Goal: Task Accomplishment & Management: Manage account settings

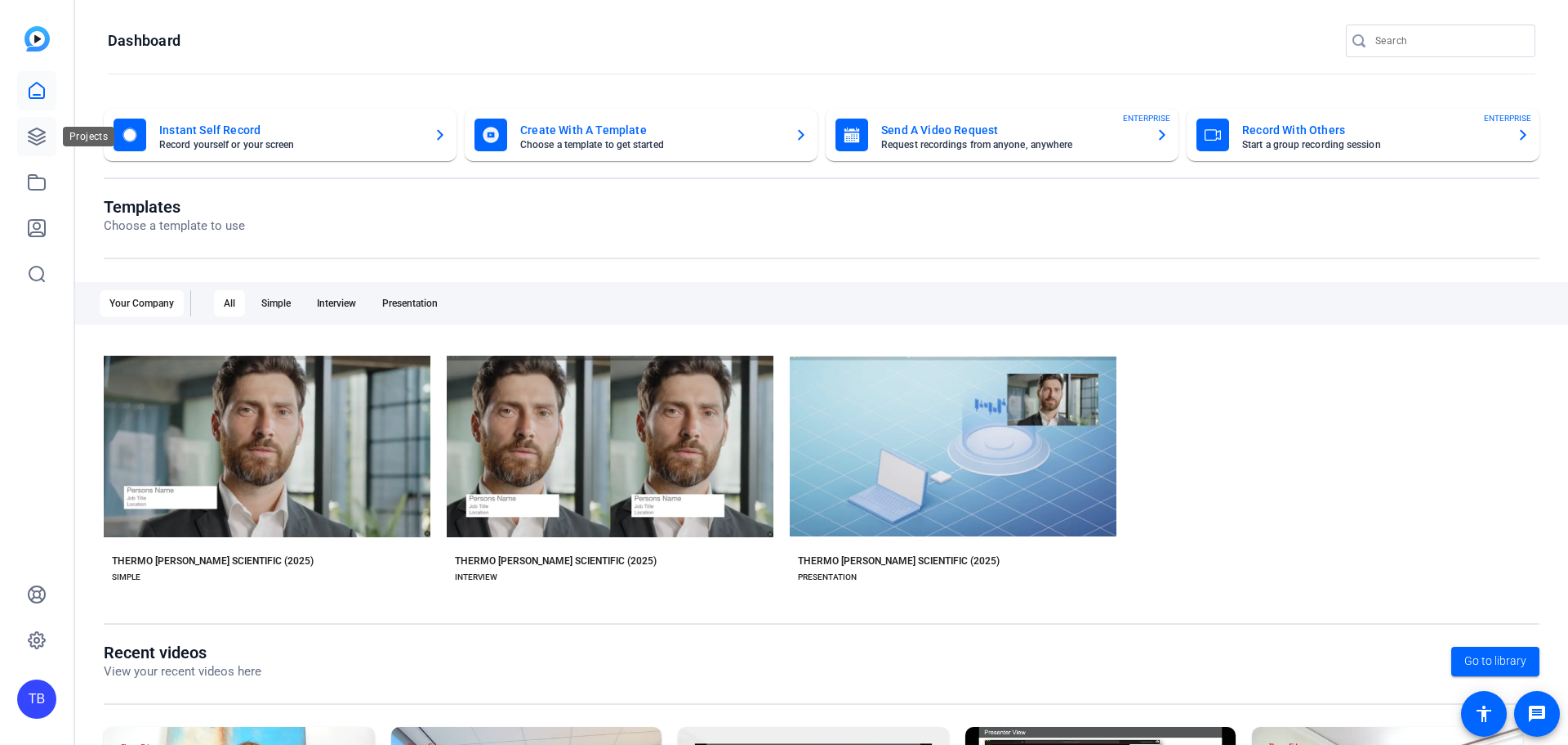
click at [36, 134] on icon at bounding box center [36, 136] width 19 height 20
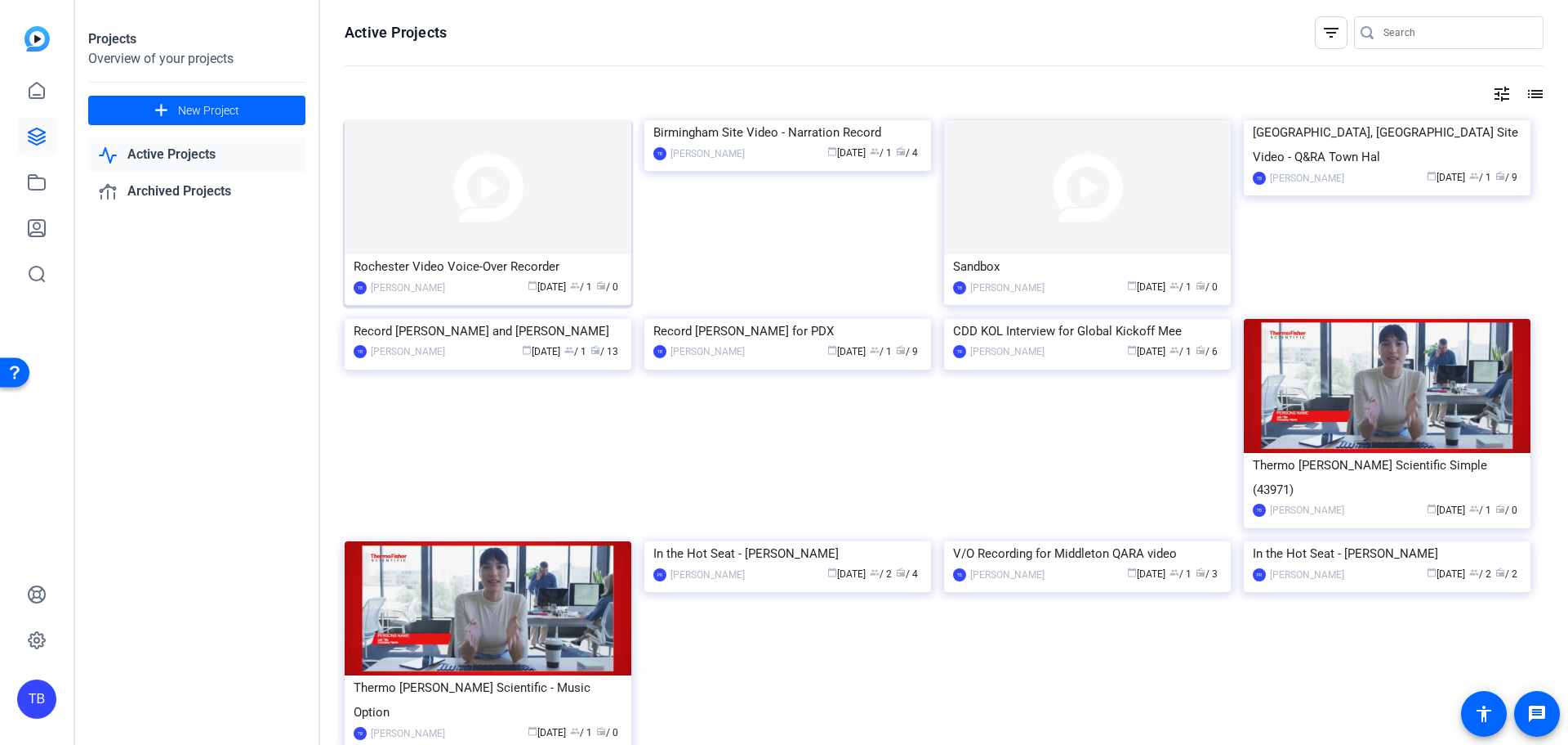
click at [527, 215] on img at bounding box center [487, 187] width 287 height 134
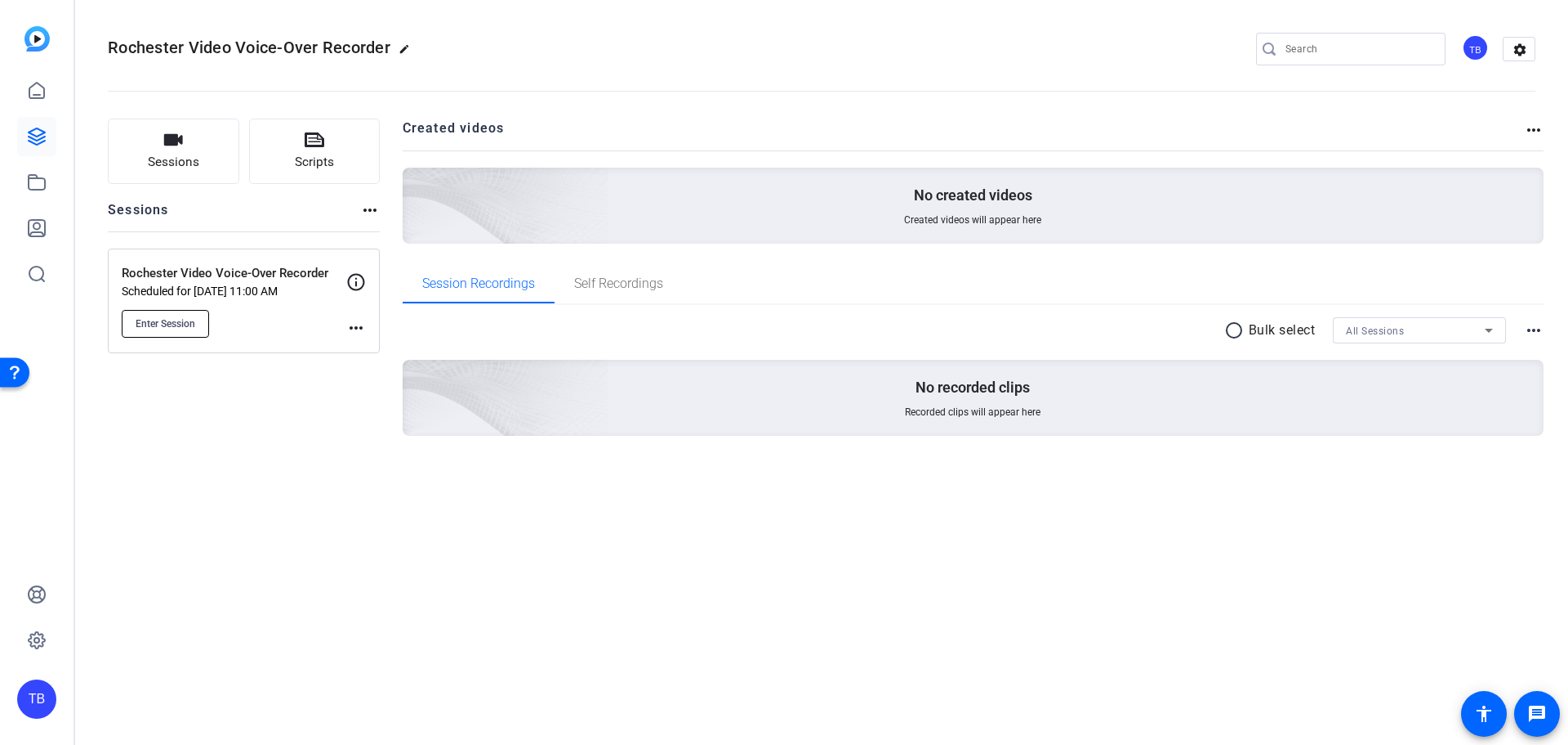
click at [163, 327] on span "Enter Session" at bounding box center [165, 323] width 59 height 13
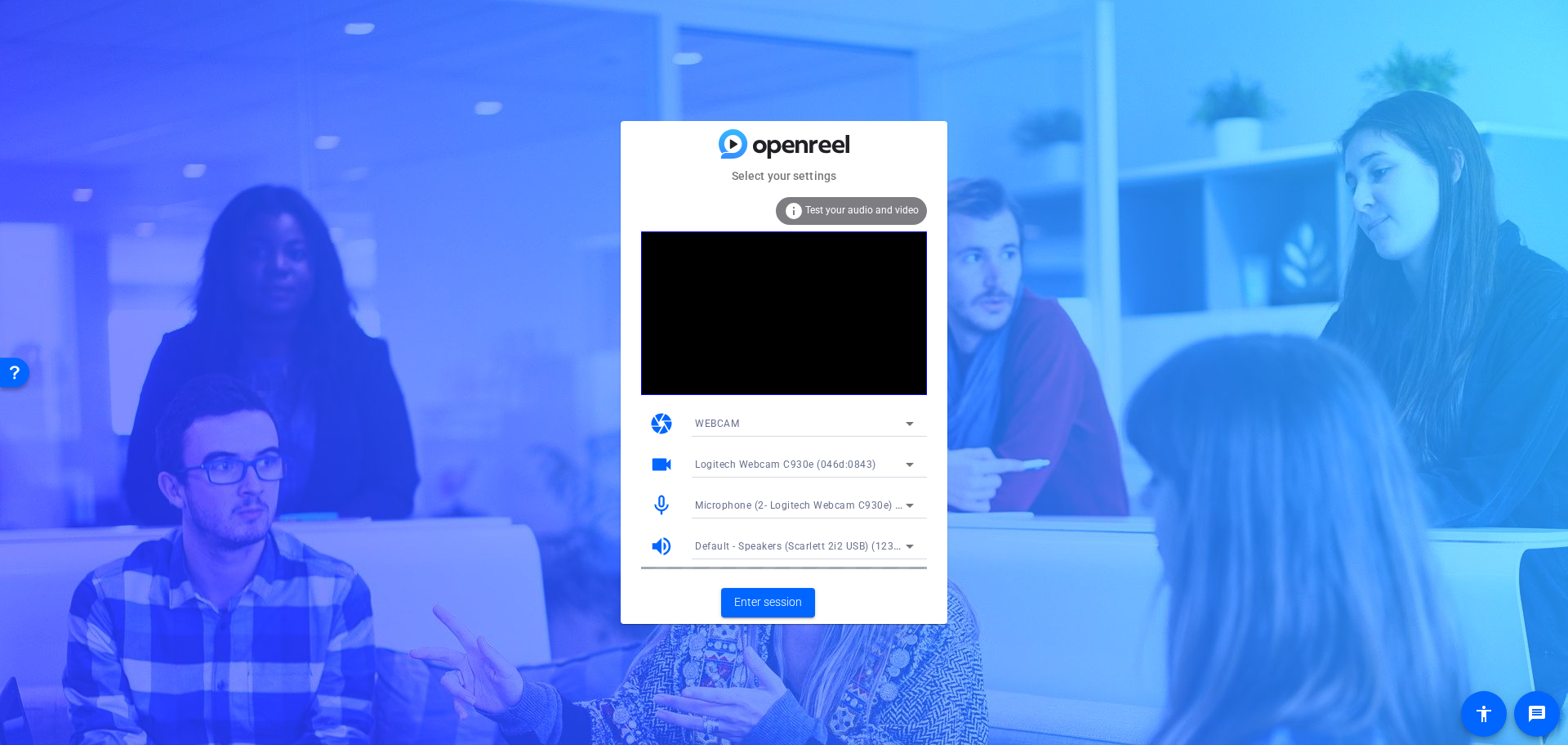
click at [658, 504] on mat-icon "mic_none" at bounding box center [662, 505] width 24 height 24
click at [795, 602] on span "Enter session" at bounding box center [768, 602] width 68 height 17
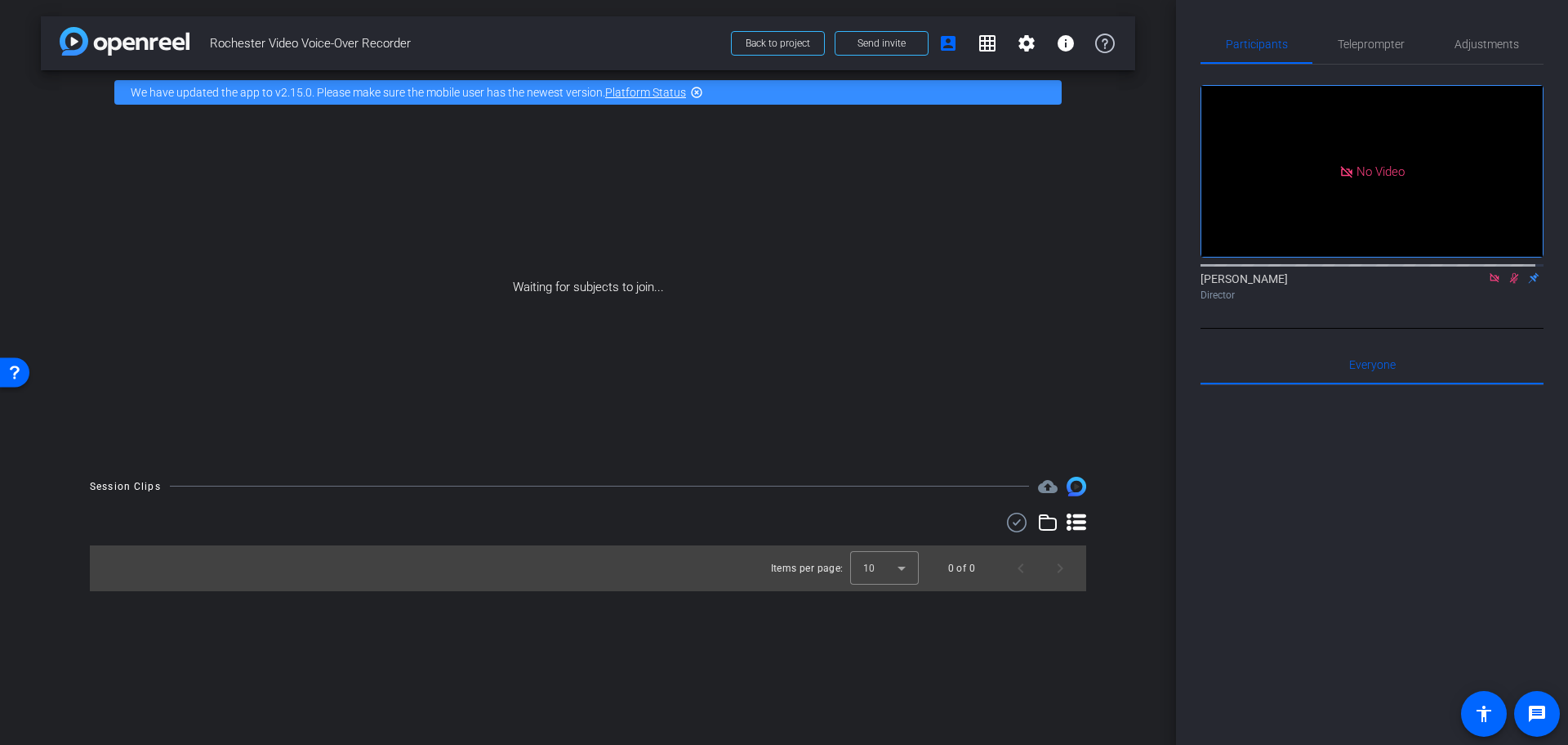
click at [1485, 285] on mat-icon at bounding box center [1495, 278] width 19 height 15
click at [1488, 283] on icon at bounding box center [1495, 278] width 13 height 11
click at [1469, 283] on icon at bounding box center [1475, 278] width 13 height 11
click at [1488, 283] on icon at bounding box center [1495, 278] width 13 height 11
click at [886, 45] on span "Send invite" at bounding box center [882, 44] width 48 height 13
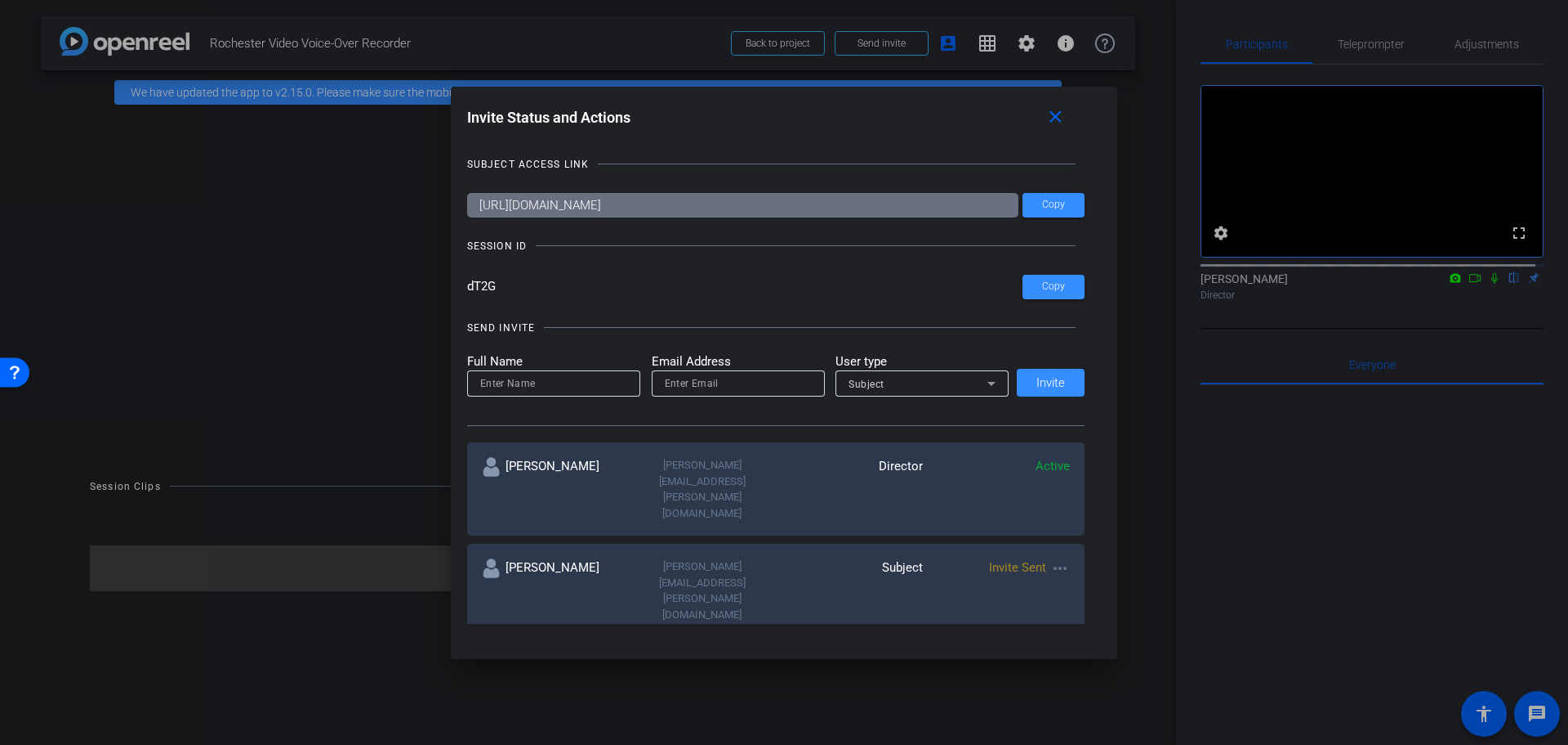
drag, startPoint x: 1075, startPoint y: 383, endPoint x: 1064, endPoint y: 382, distance: 11.0
drag, startPoint x: 1064, startPoint y: 382, endPoint x: 799, endPoint y: 289, distance: 280.8
click at [799, 289] on input "dT2G" at bounding box center [745, 287] width 556 height 24
click at [550, 396] on div at bounding box center [553, 384] width 147 height 26
click at [564, 381] on input at bounding box center [553, 383] width 147 height 20
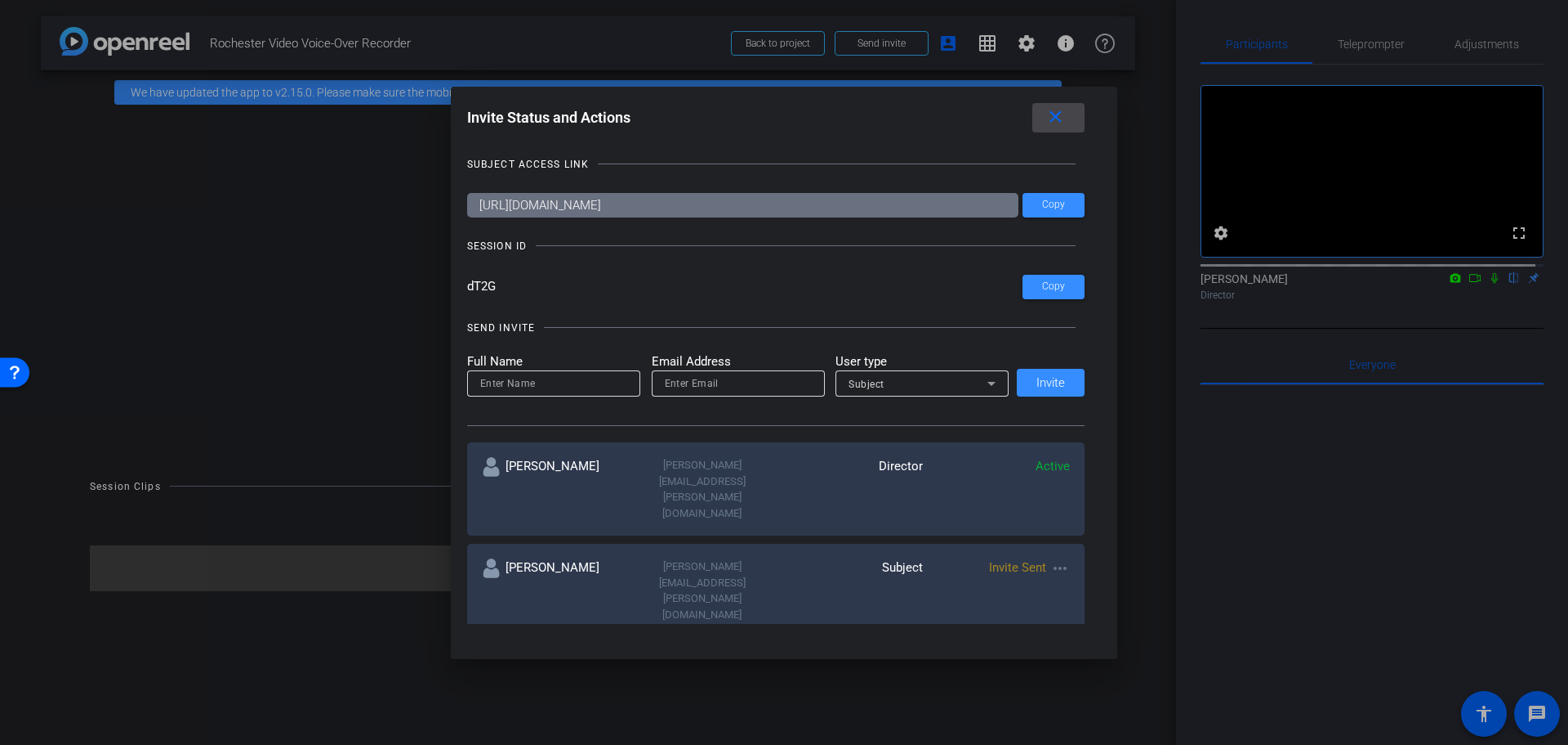
click at [1058, 117] on mat-icon "close" at bounding box center [1056, 117] width 20 height 20
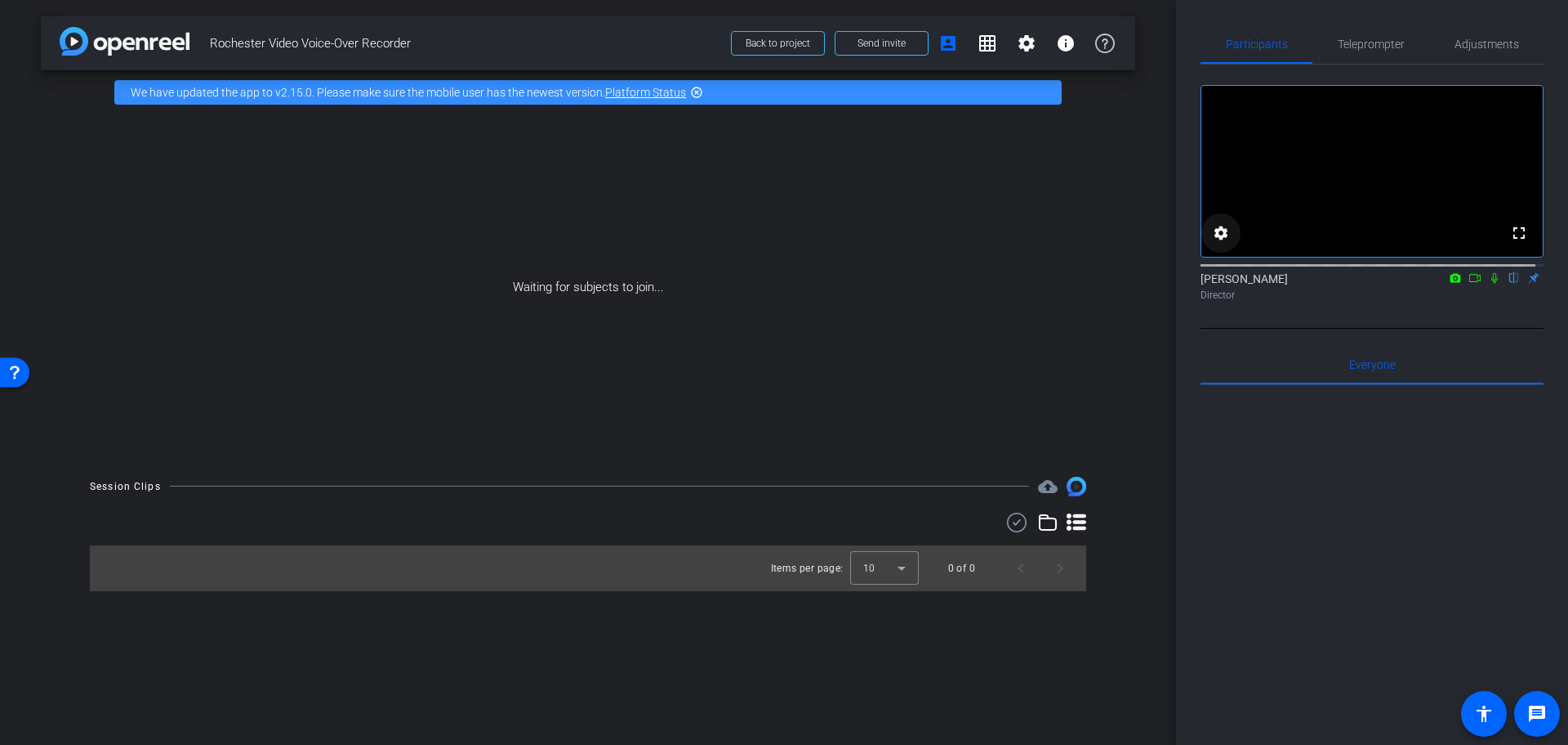
click at [1224, 242] on mat-icon "settings" at bounding box center [1221, 232] width 19 height 20
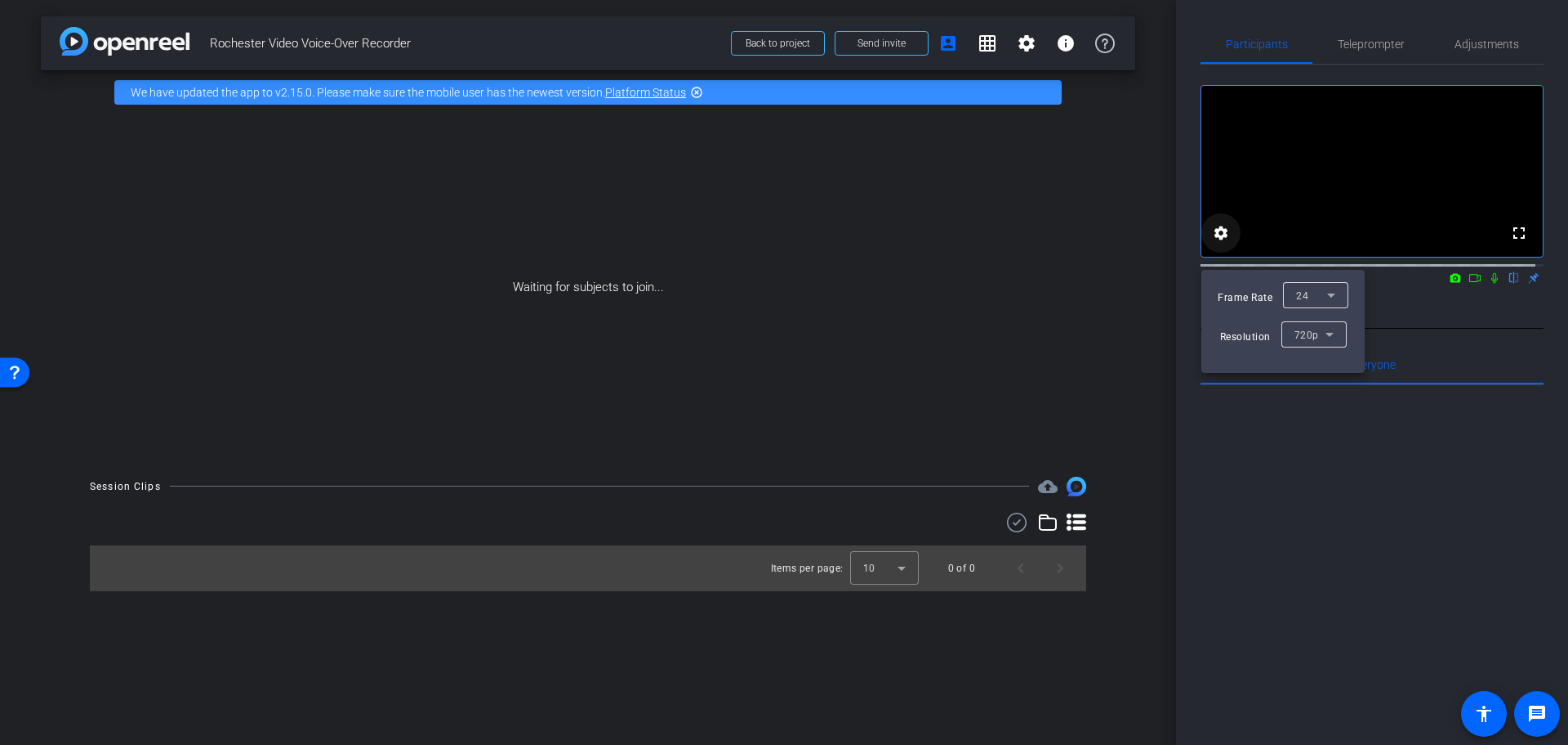
click at [1224, 249] on div at bounding box center [784, 372] width 1568 height 745
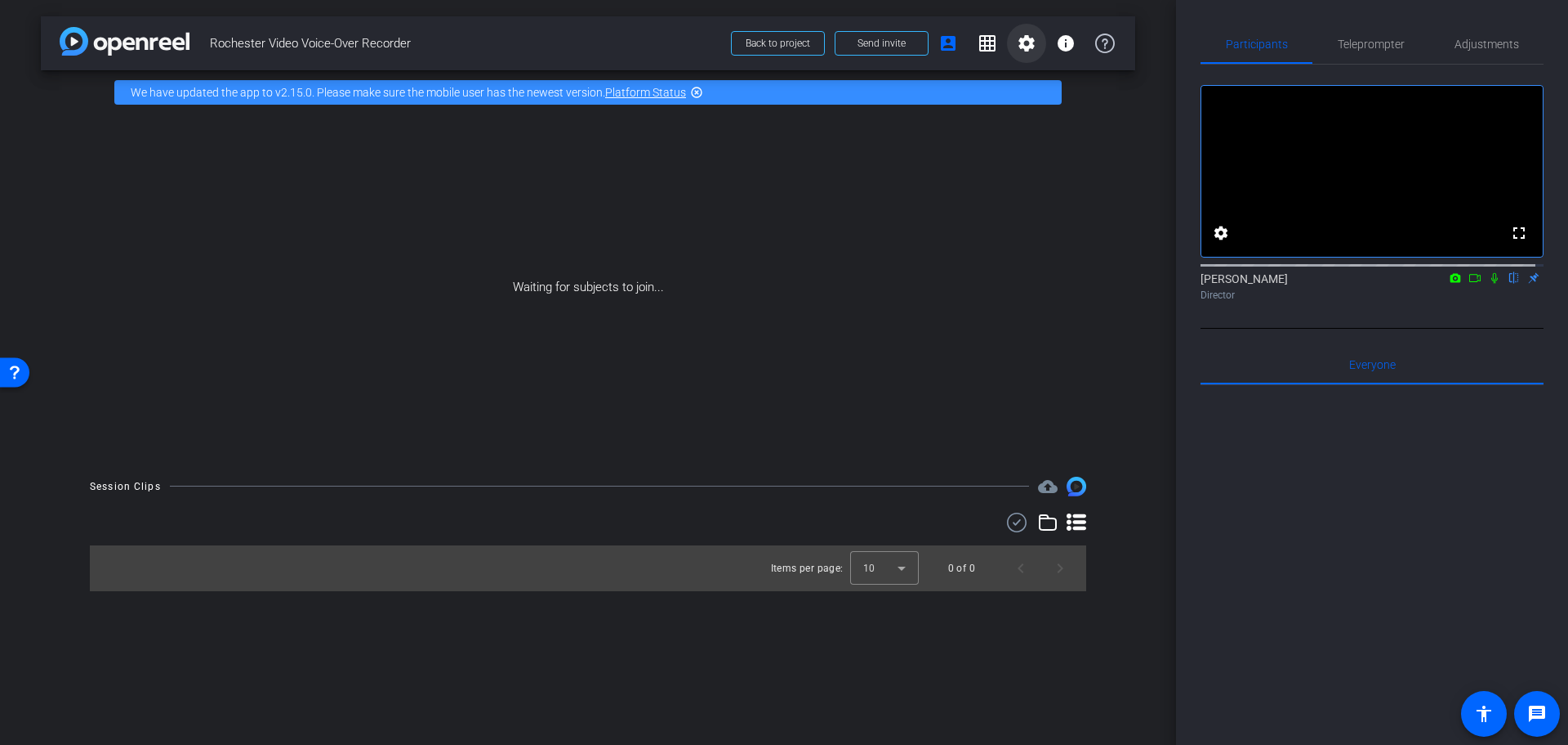
click at [1030, 41] on mat-icon "settings" at bounding box center [1027, 43] width 19 height 20
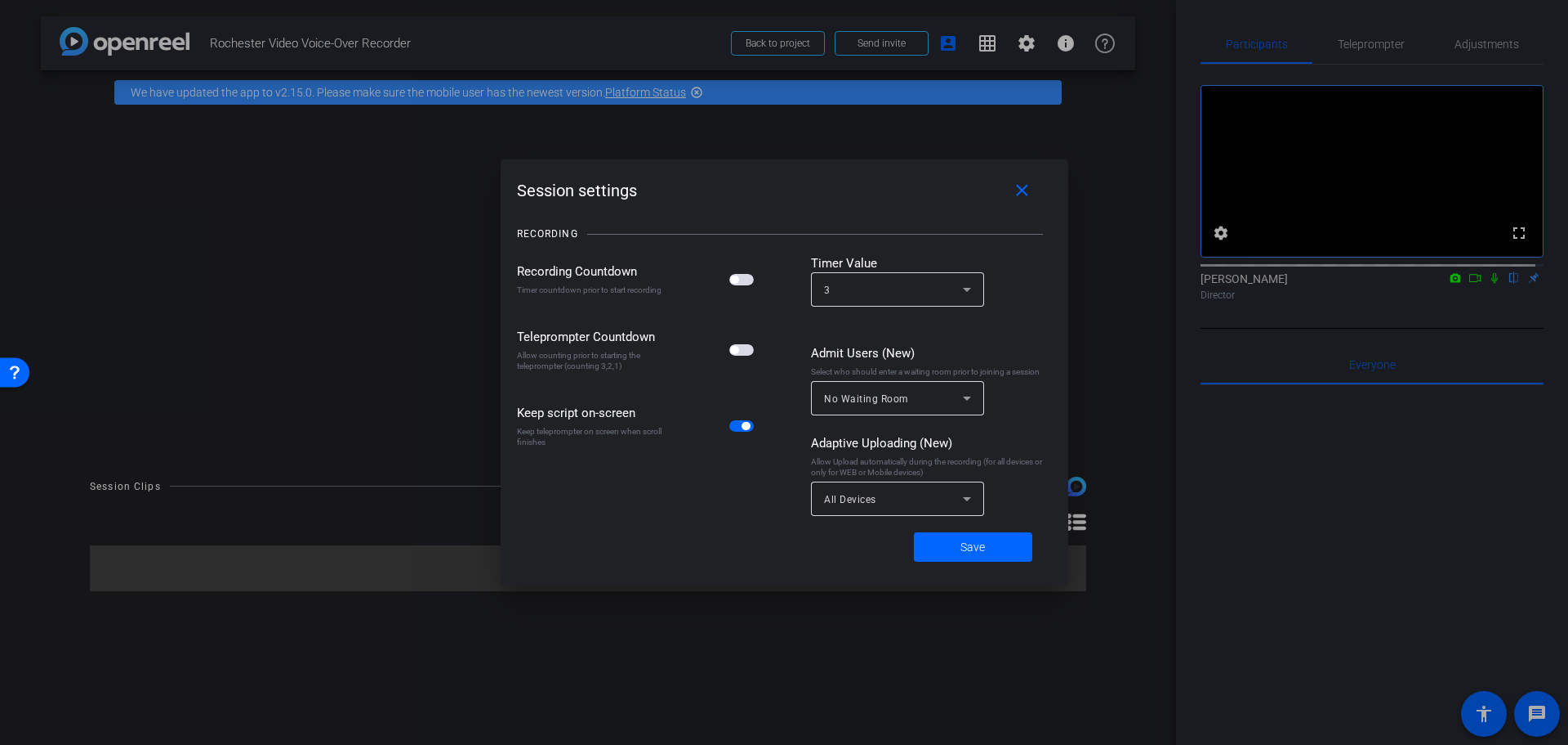
click at [656, 0] on html "Accessibility Screen-Reader Guide, Feedback, and Issue Reporting | New window m…" at bounding box center [784, 372] width 1568 height 745
click at [996, 542] on span at bounding box center [974, 547] width 119 height 39
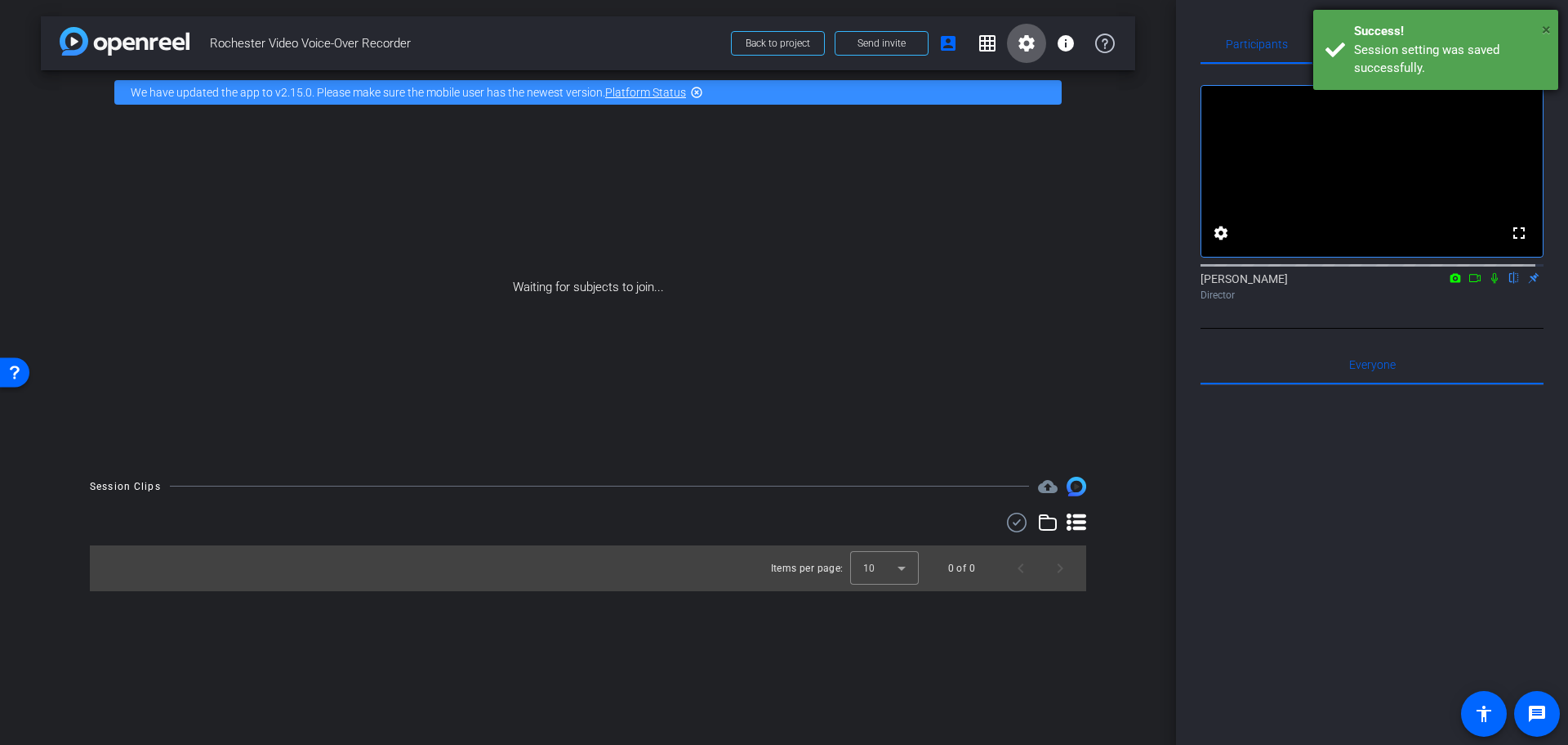
click at [1545, 28] on span "×" at bounding box center [1547, 29] width 9 height 20
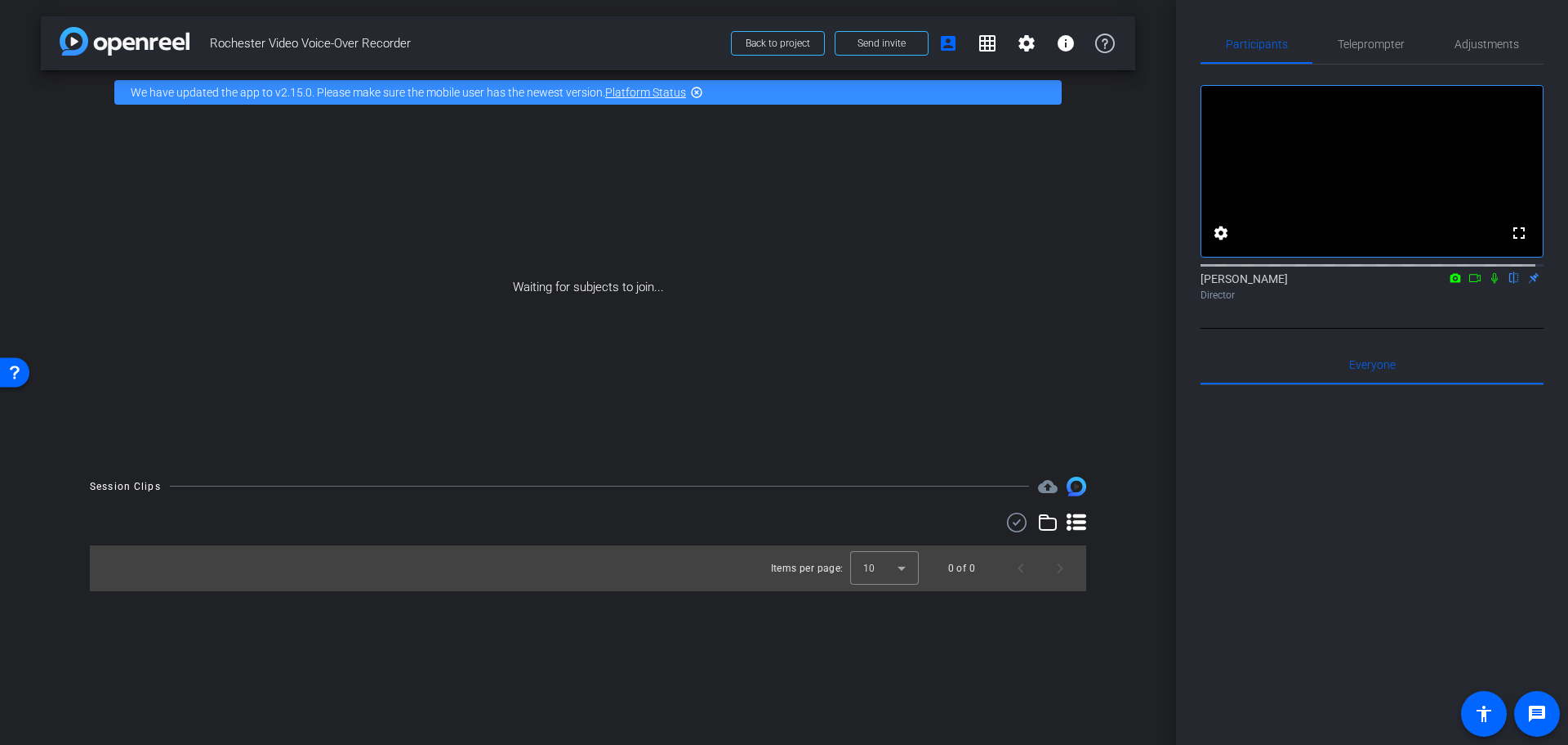
click at [1488, 283] on icon at bounding box center [1495, 278] width 13 height 11
click at [1491, 283] on icon at bounding box center [1496, 278] width 9 height 10
click at [1235, 507] on div at bounding box center [1373, 587] width 343 height 405
click at [1488, 283] on icon at bounding box center [1495, 278] width 13 height 11
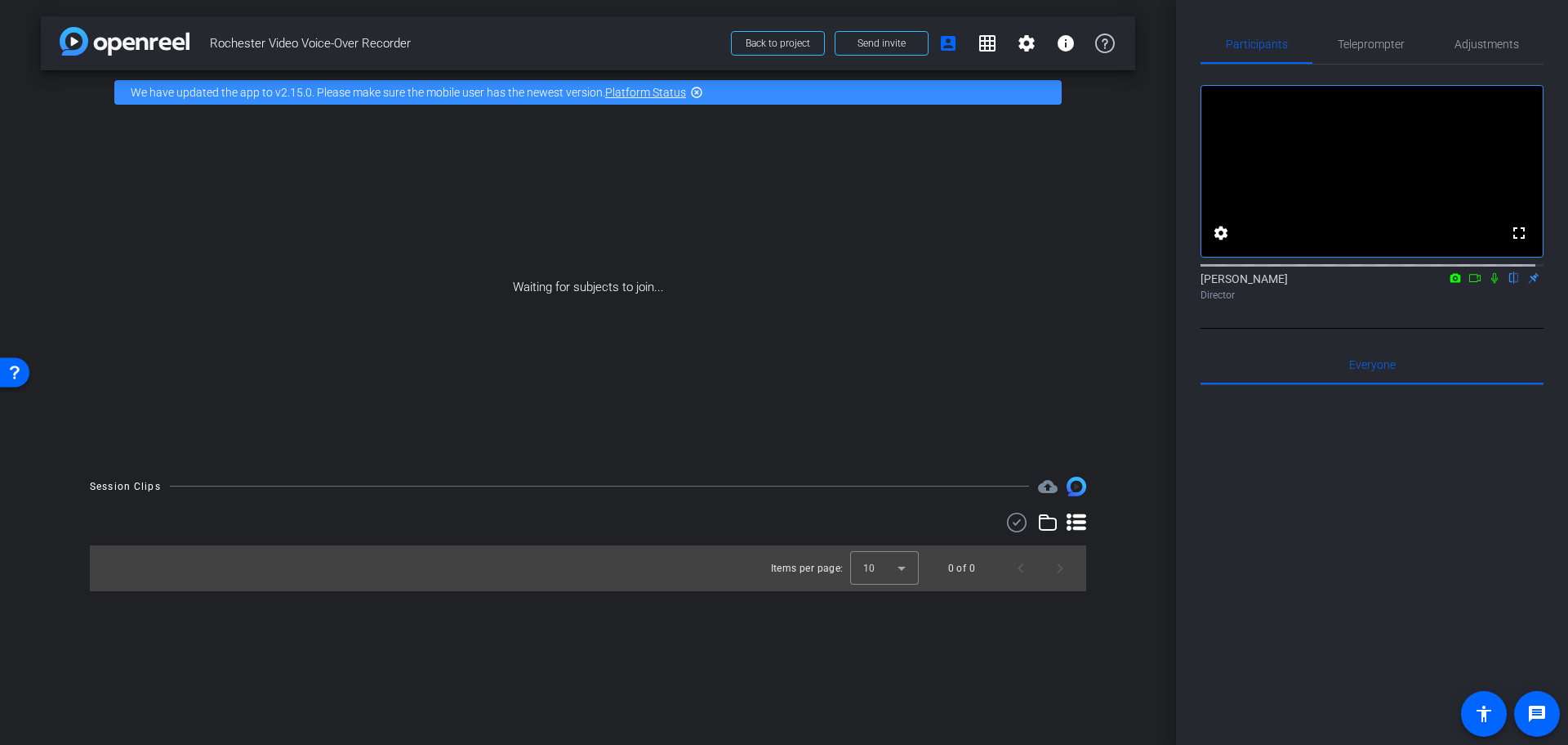
click at [1488, 283] on icon at bounding box center [1495, 278] width 13 height 11
click at [1477, 41] on span "Adjustments" at bounding box center [1487, 44] width 65 height 11
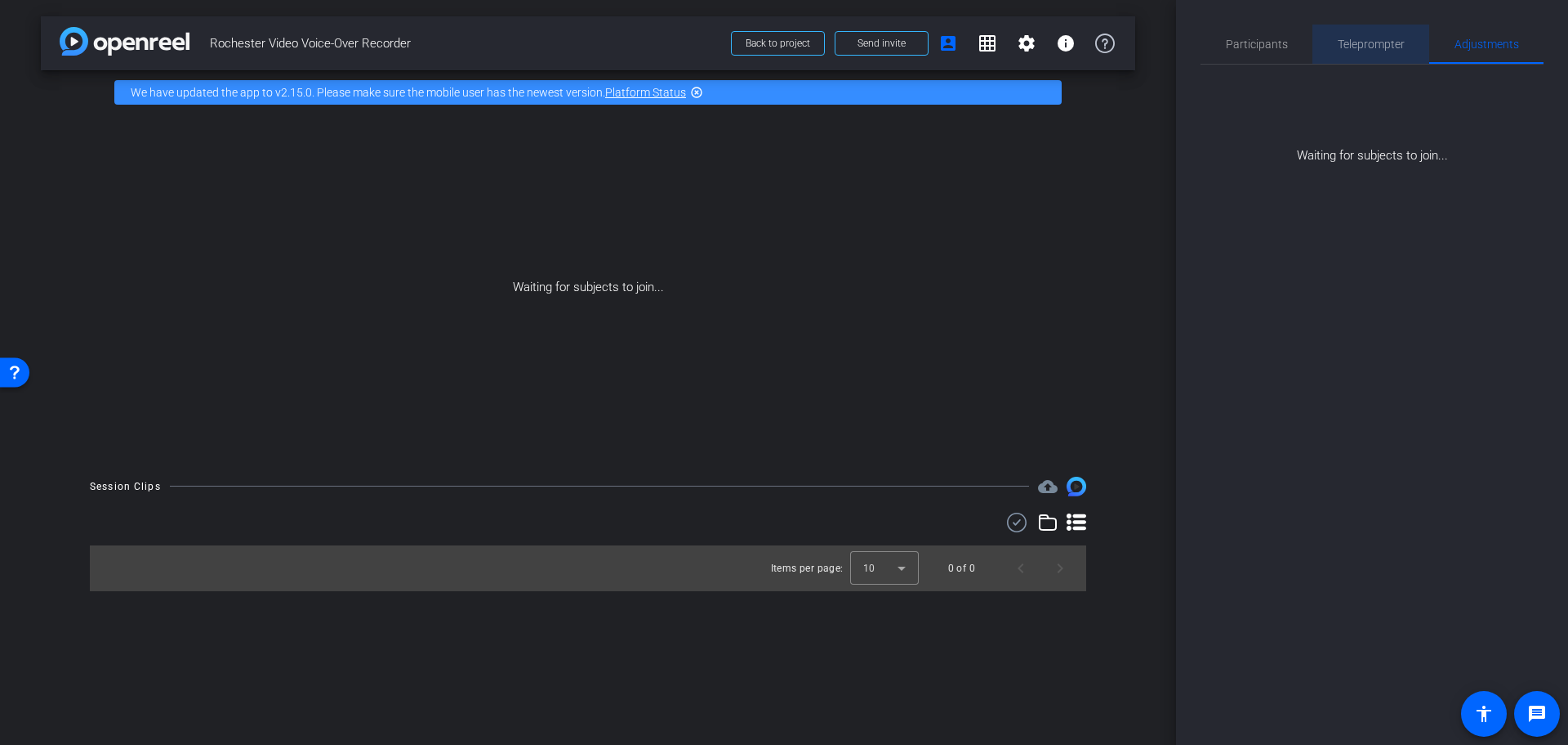
click at [1378, 32] on span "Teleprompter" at bounding box center [1371, 44] width 67 height 39
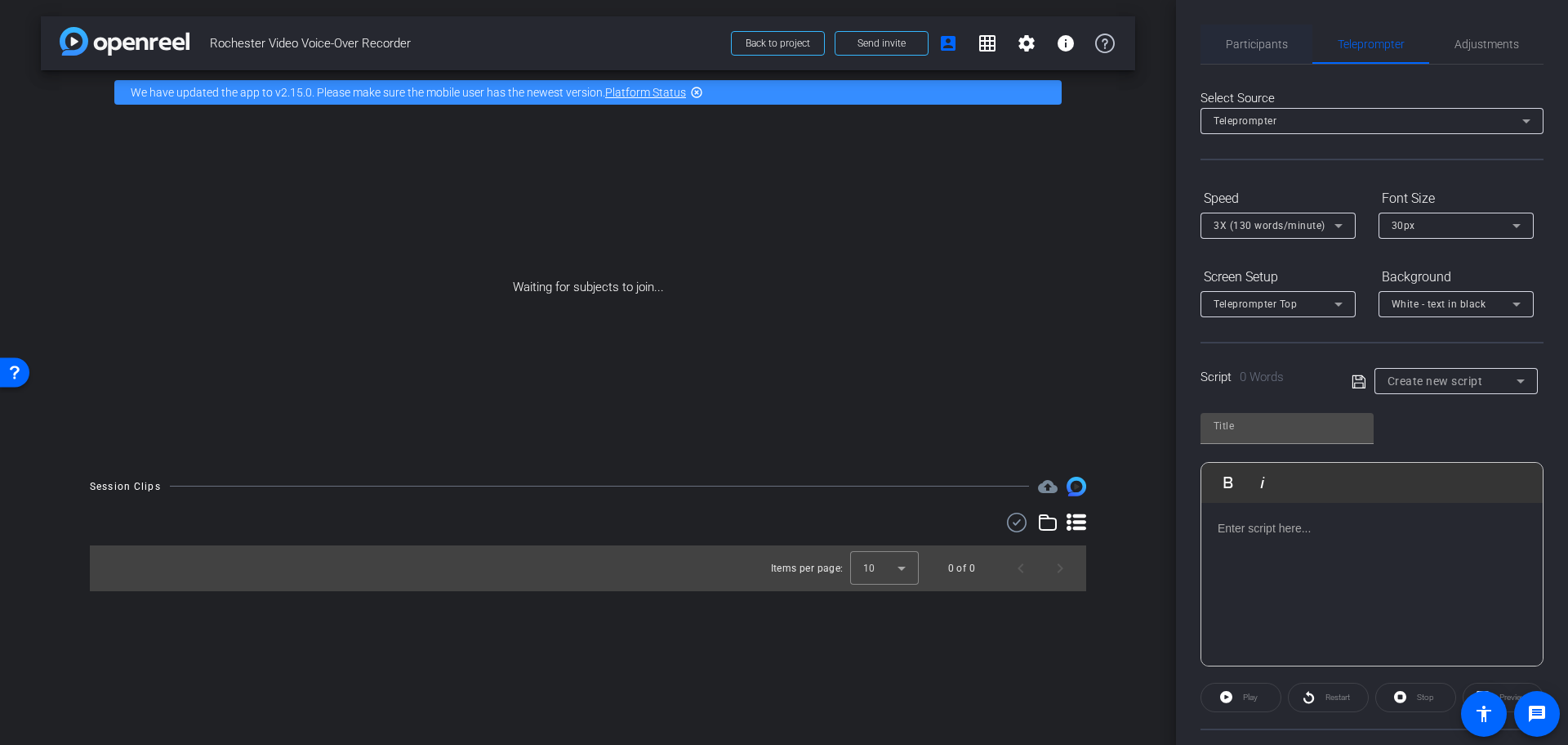
click at [1242, 36] on span "Participants" at bounding box center [1257, 44] width 62 height 39
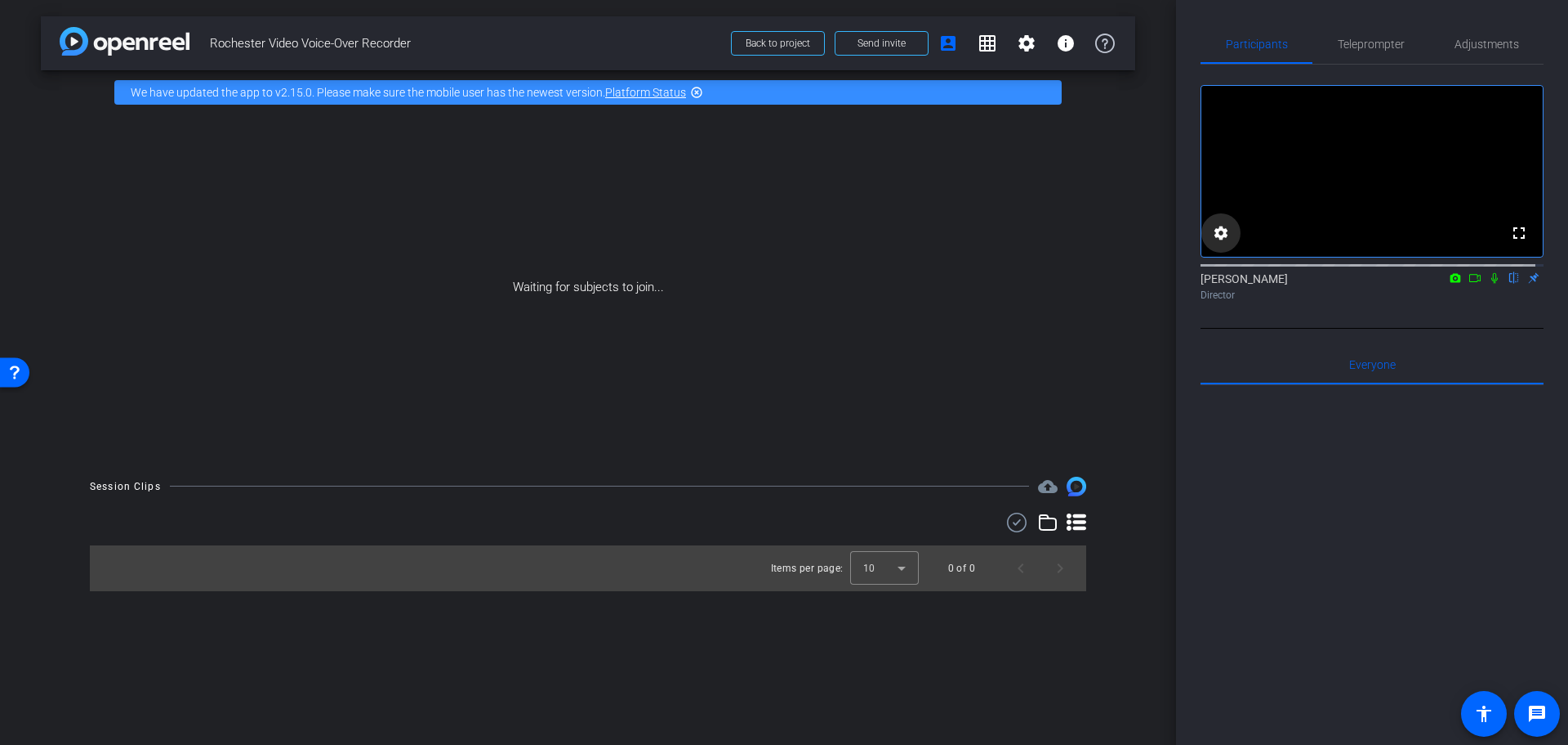
click at [1221, 242] on mat-icon "settings" at bounding box center [1221, 232] width 19 height 20
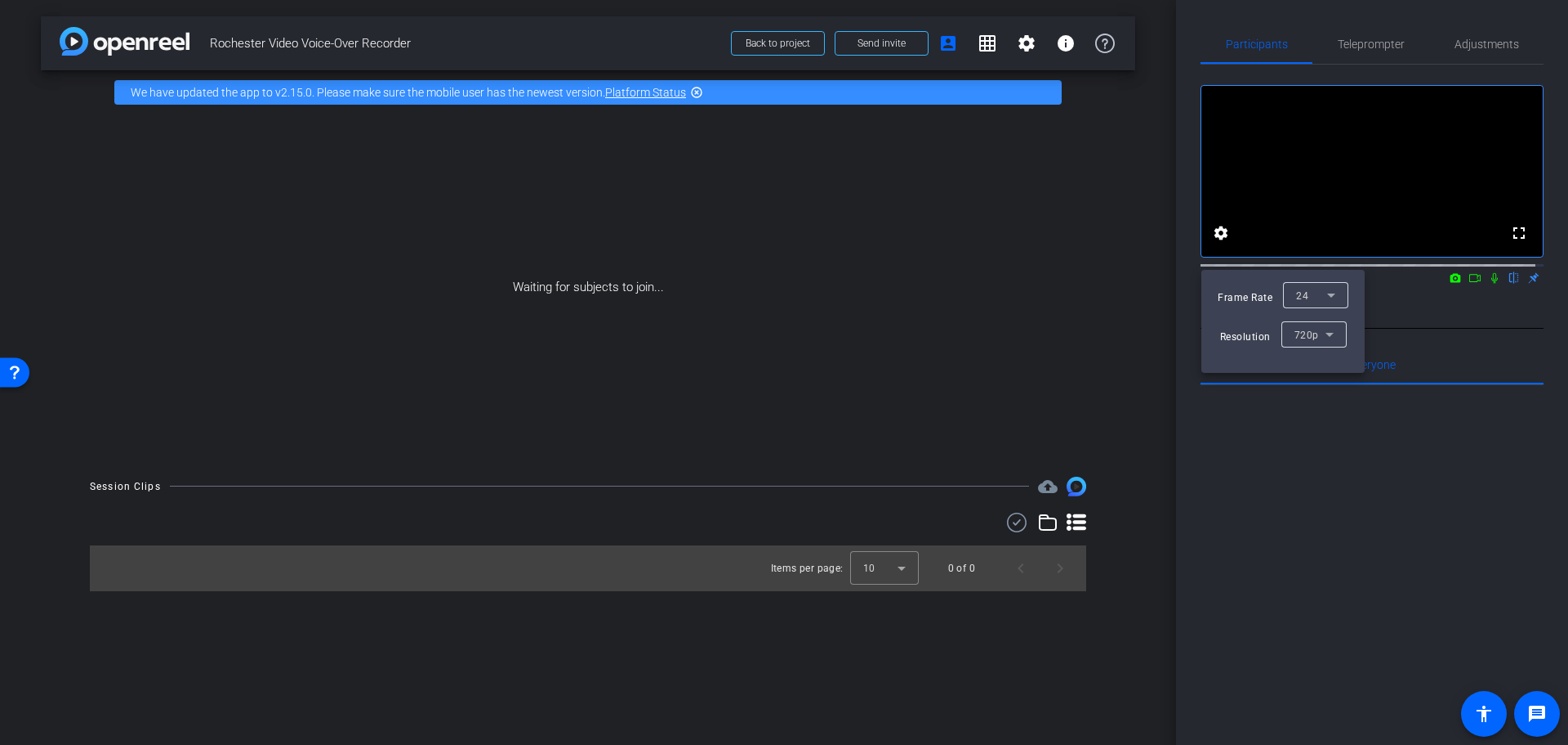
click at [1428, 224] on div at bounding box center [784, 372] width 1568 height 745
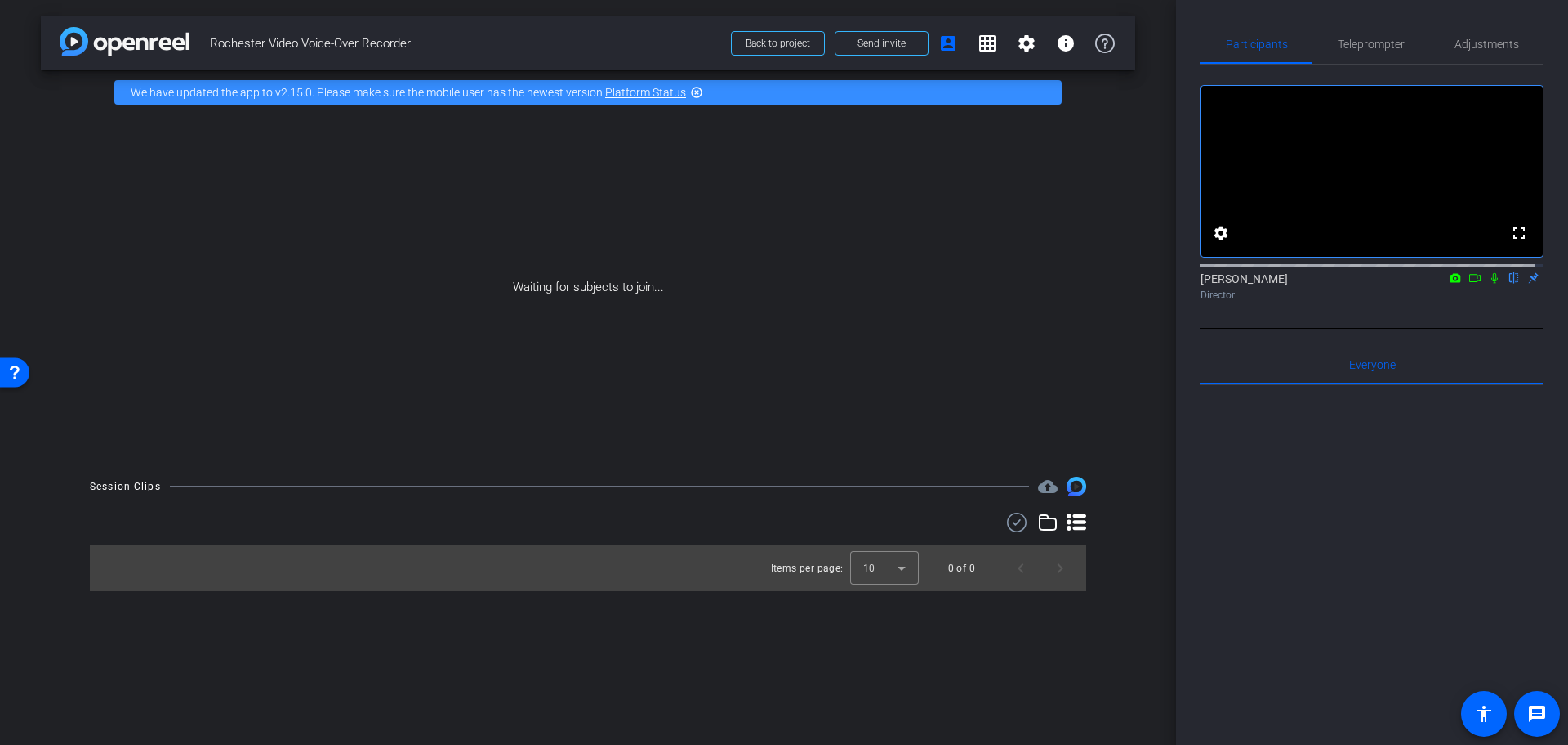
click at [1510, 284] on mat-icon "flip" at bounding box center [1514, 277] width 19 height 15
click at [1492, 283] on icon at bounding box center [1495, 278] width 6 height 10
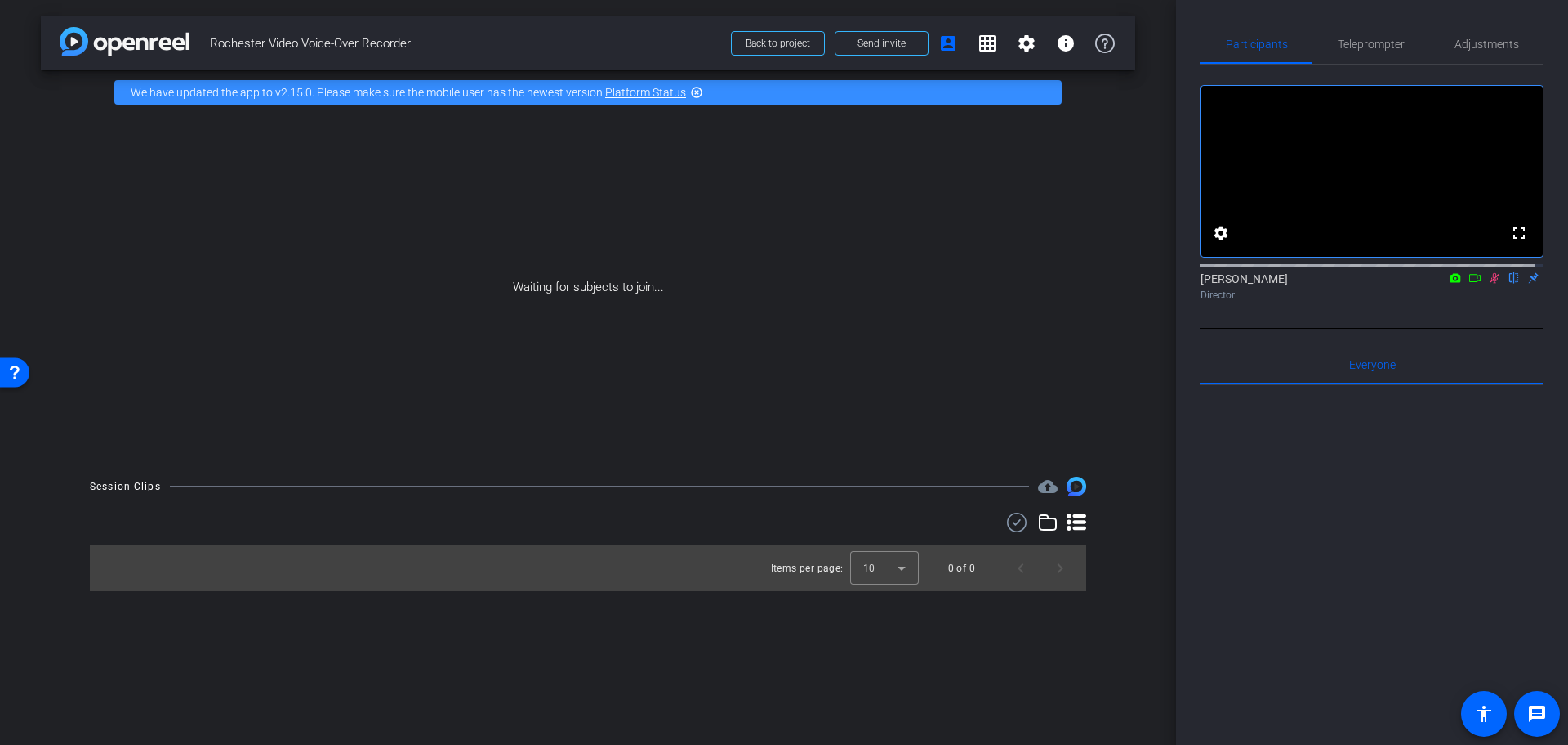
click at [1488, 283] on icon at bounding box center [1495, 278] width 13 height 11
click at [1490, 283] on icon at bounding box center [1495, 278] width 13 height 11
click at [1488, 283] on icon at bounding box center [1495, 278] width 13 height 11
click at [555, 170] on div "Waiting for subjects to join..." at bounding box center [588, 287] width 1095 height 346
click at [780, 45] on span "Back to project" at bounding box center [778, 43] width 65 height 11
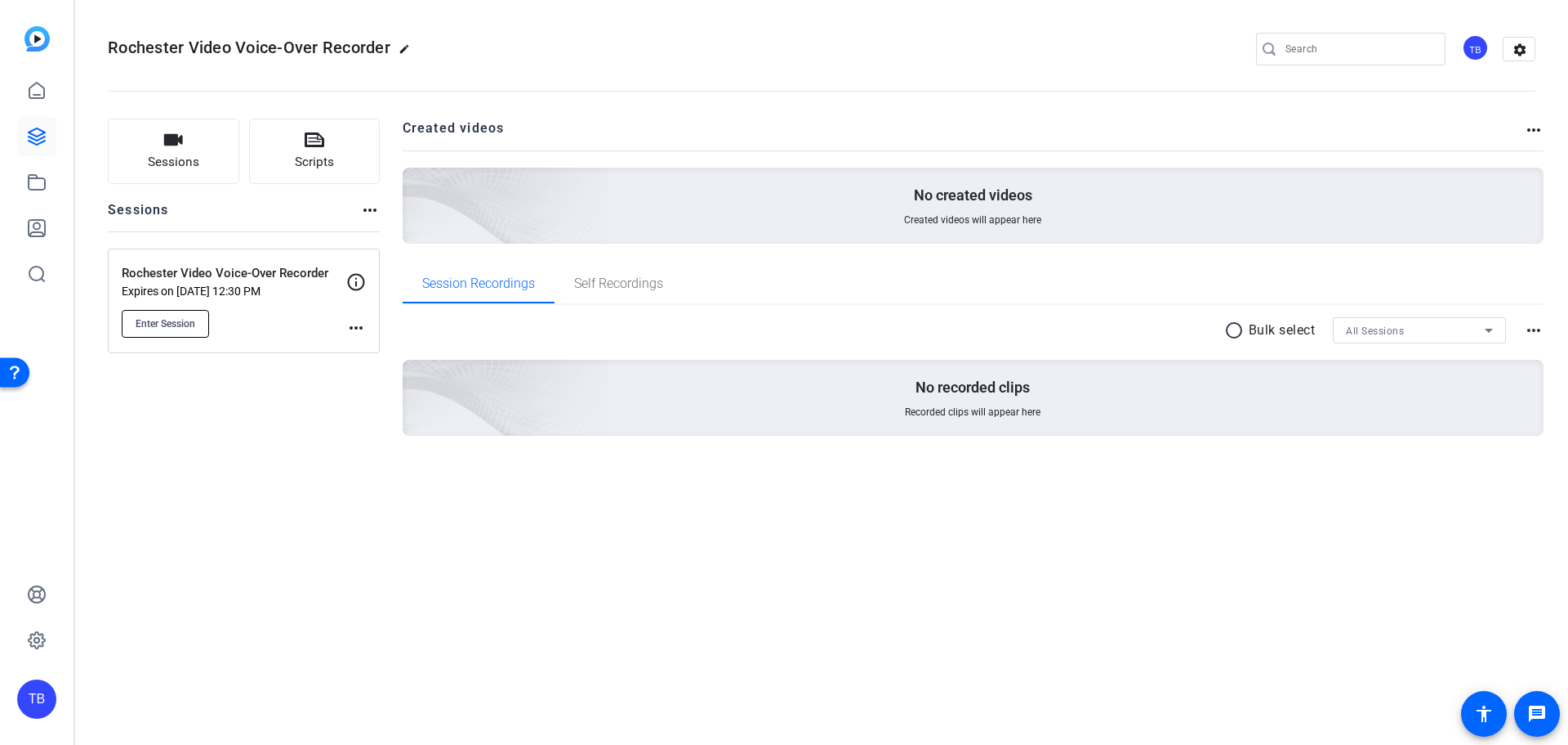
click at [177, 320] on span "Enter Session" at bounding box center [165, 323] width 59 height 13
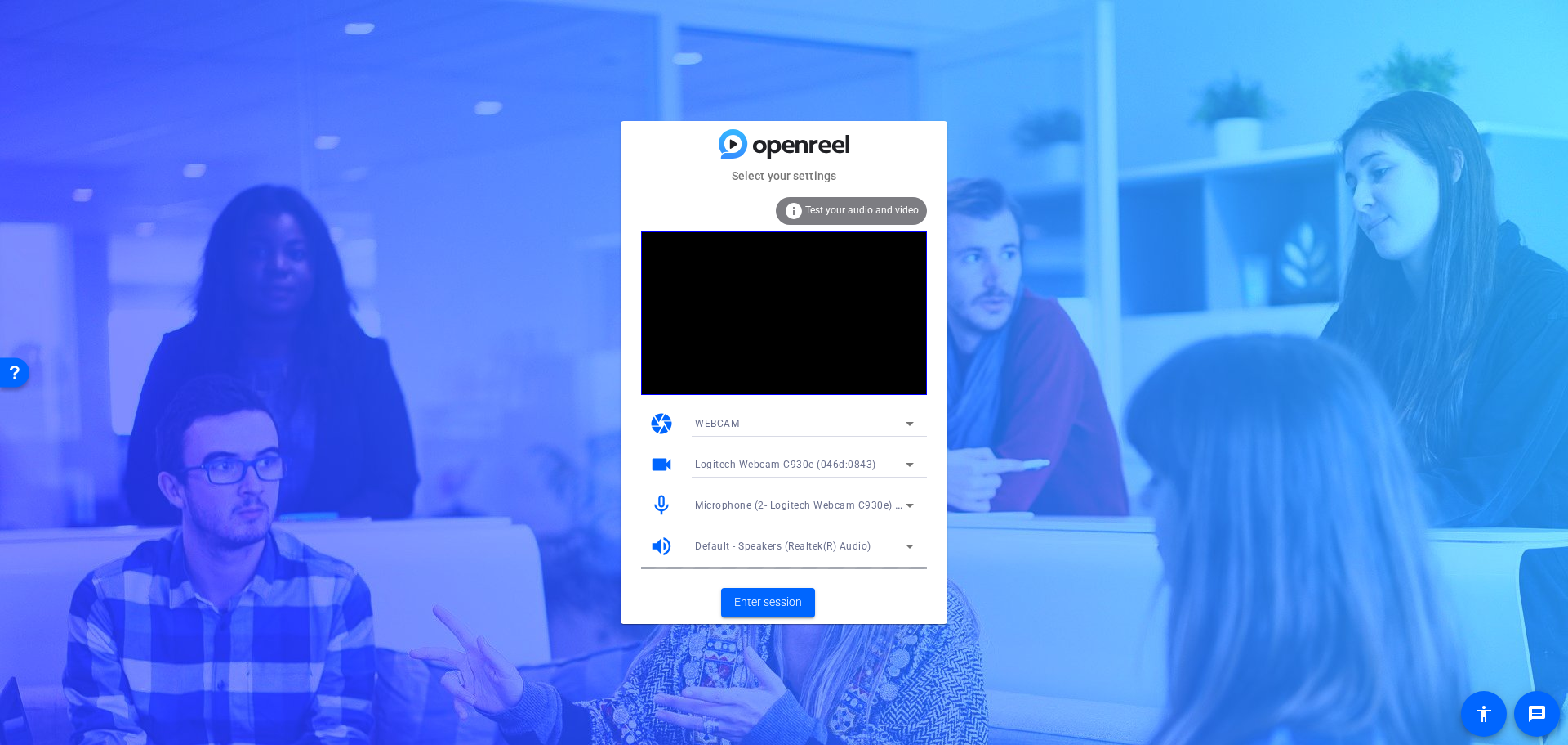
click at [915, 543] on icon at bounding box center [910, 545] width 19 height 20
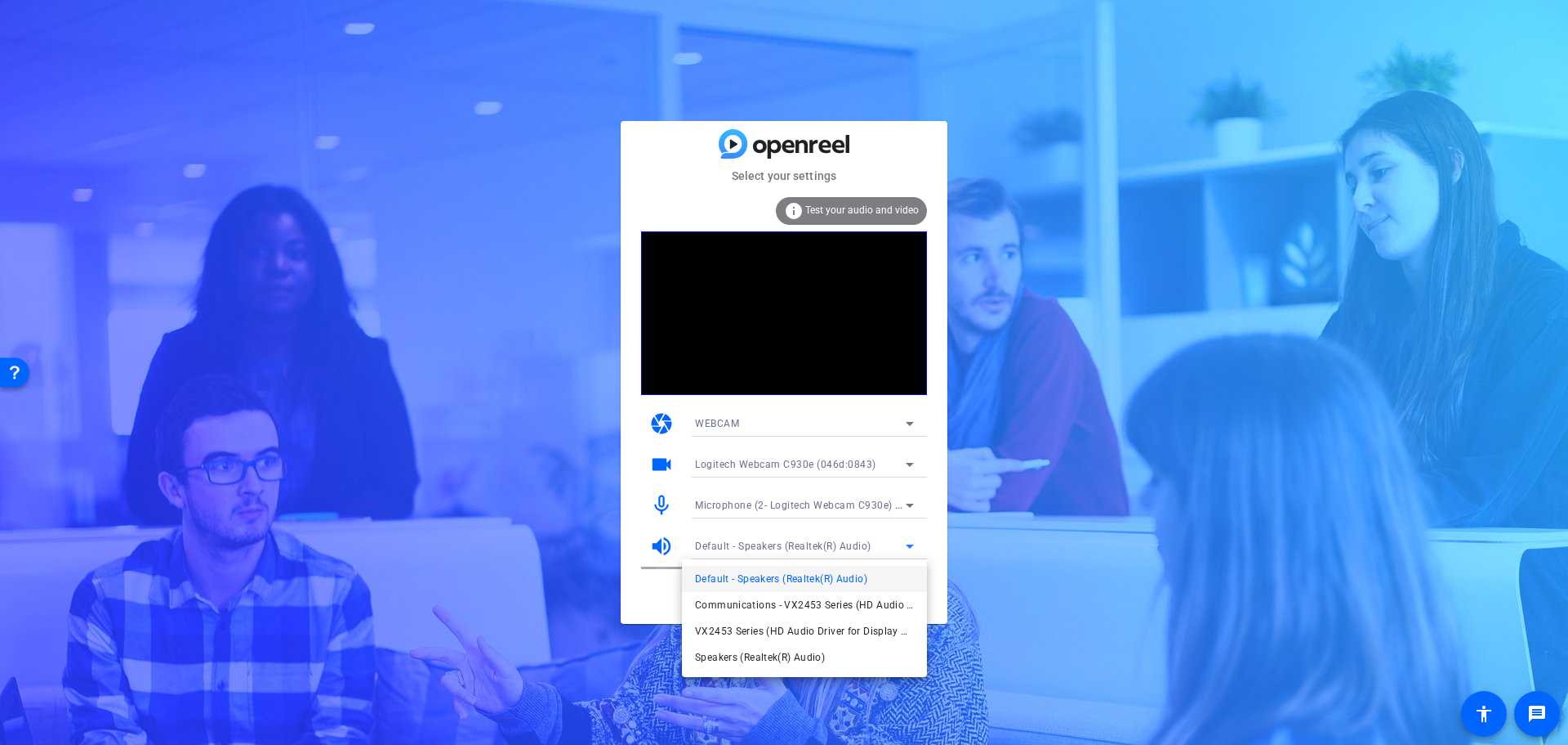
click at [668, 548] on div at bounding box center [784, 372] width 1568 height 745
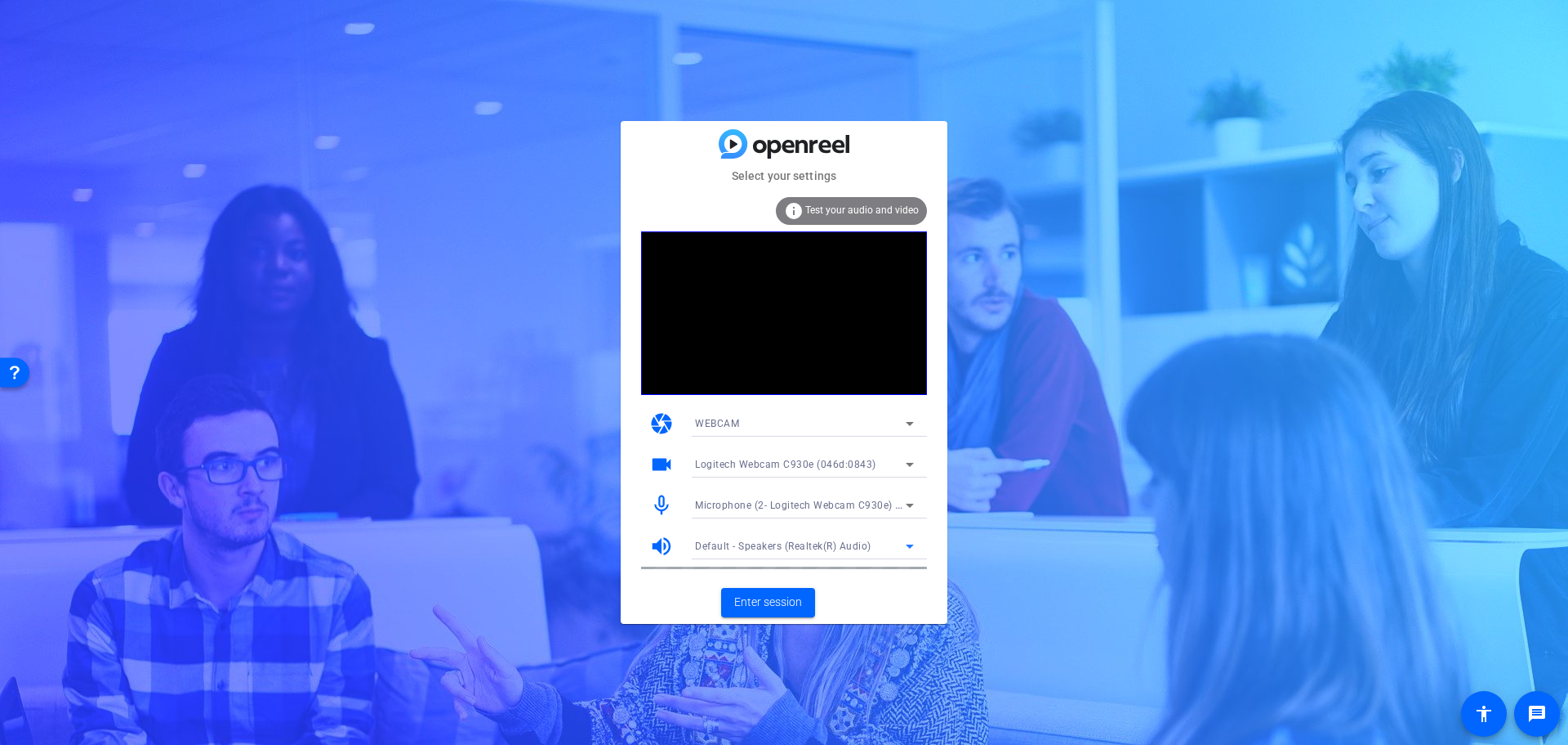
click at [911, 548] on icon at bounding box center [910, 545] width 19 height 20
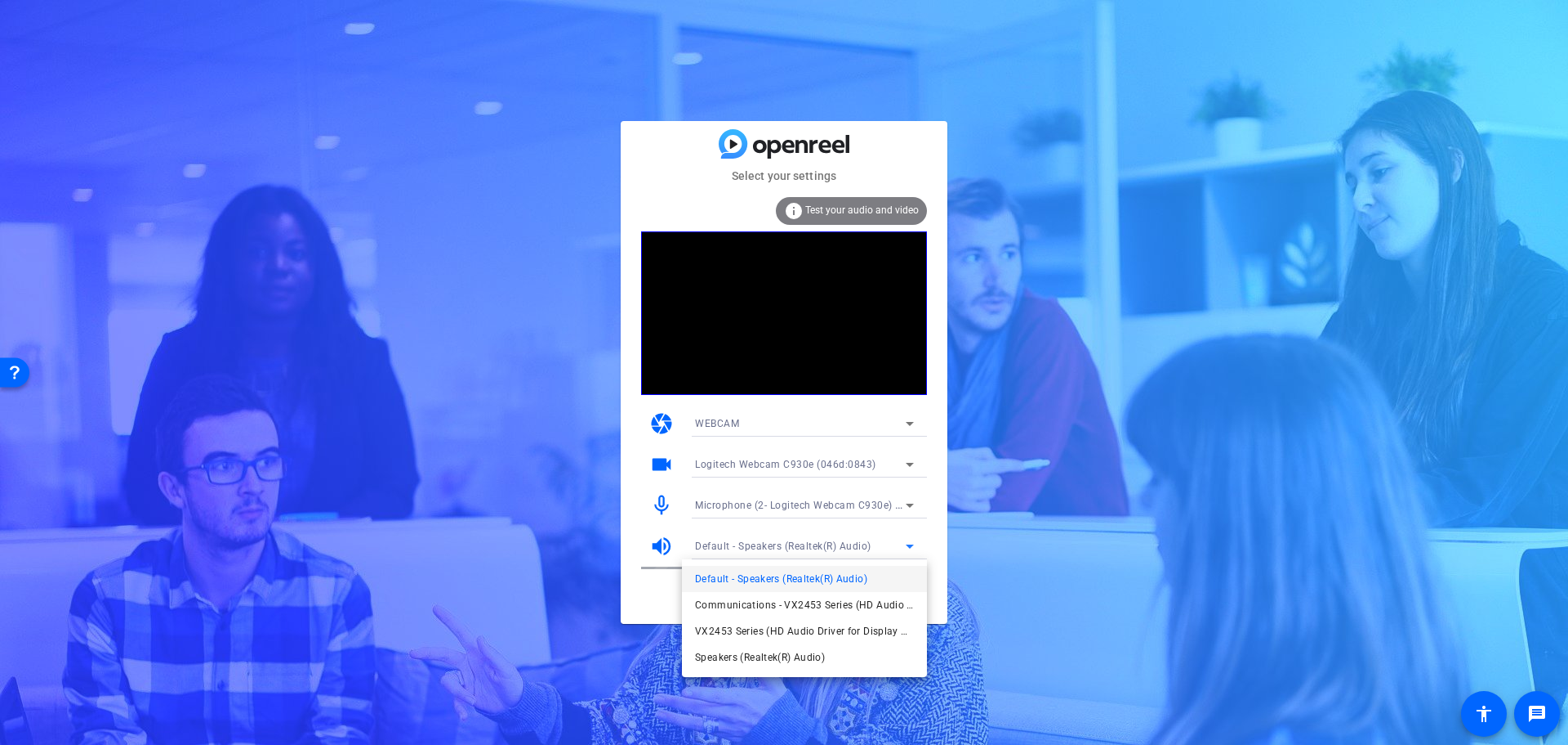
click at [908, 546] on div at bounding box center [784, 372] width 1568 height 745
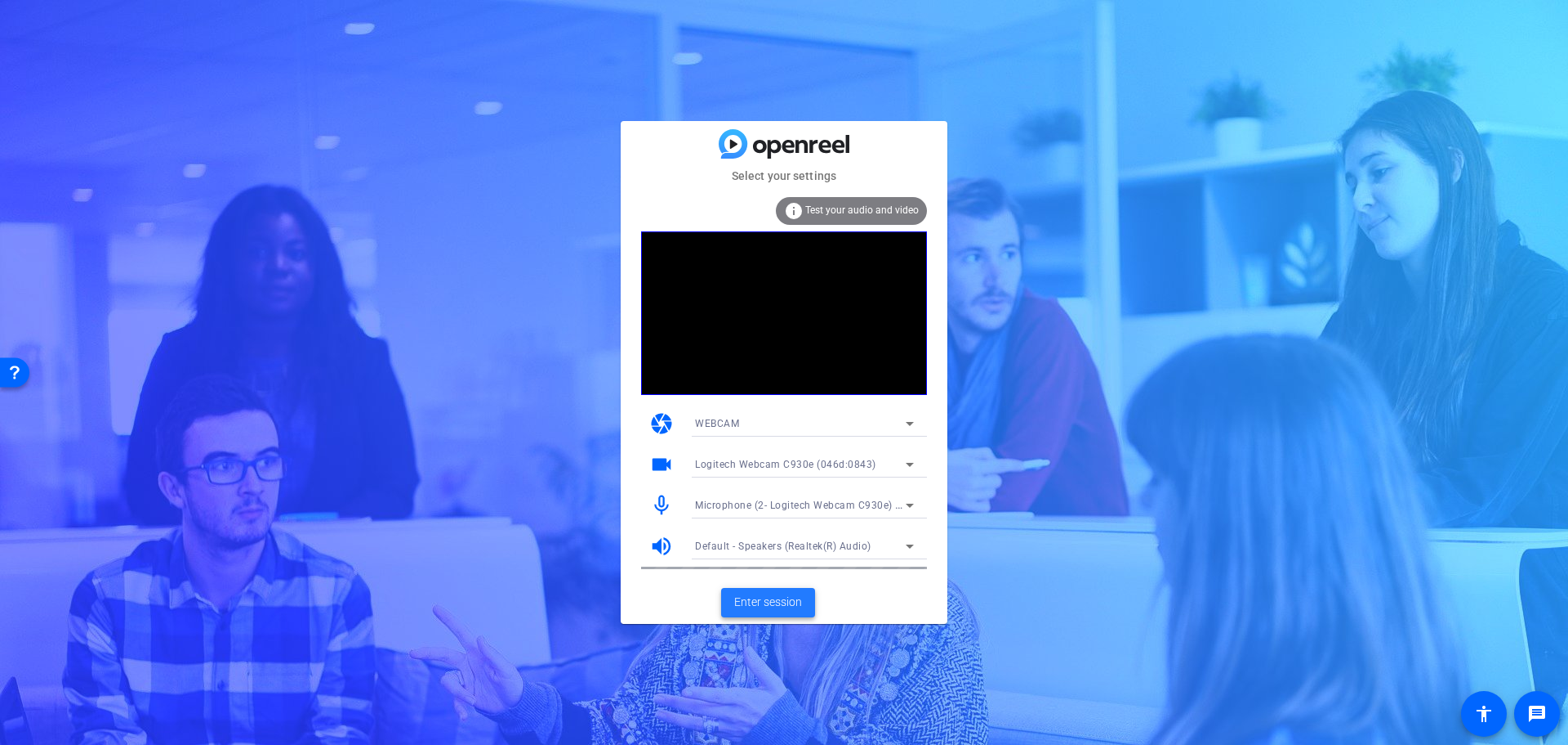
click at [770, 599] on span "Enter session" at bounding box center [768, 602] width 68 height 17
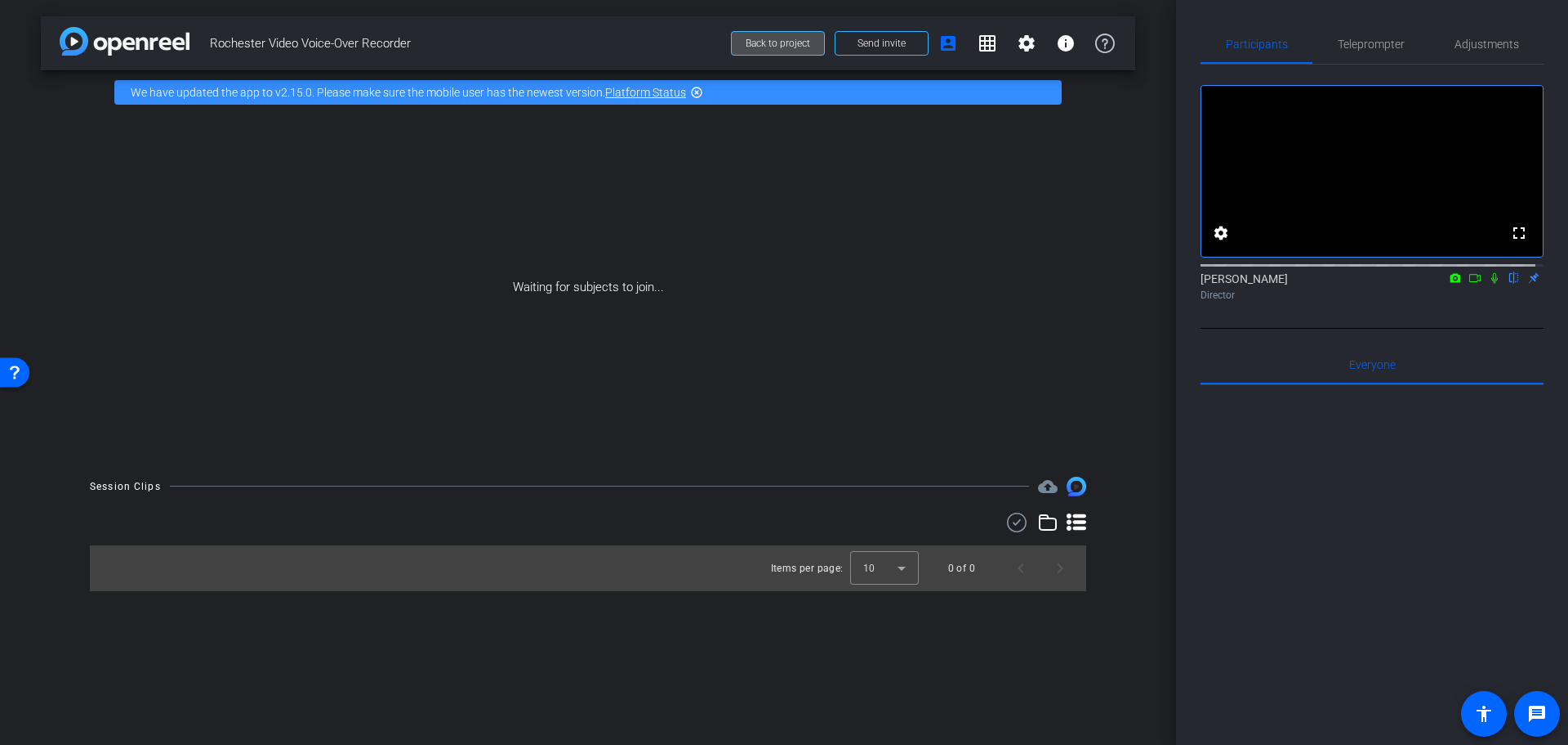
click at [787, 39] on span "Back to project" at bounding box center [778, 43] width 65 height 11
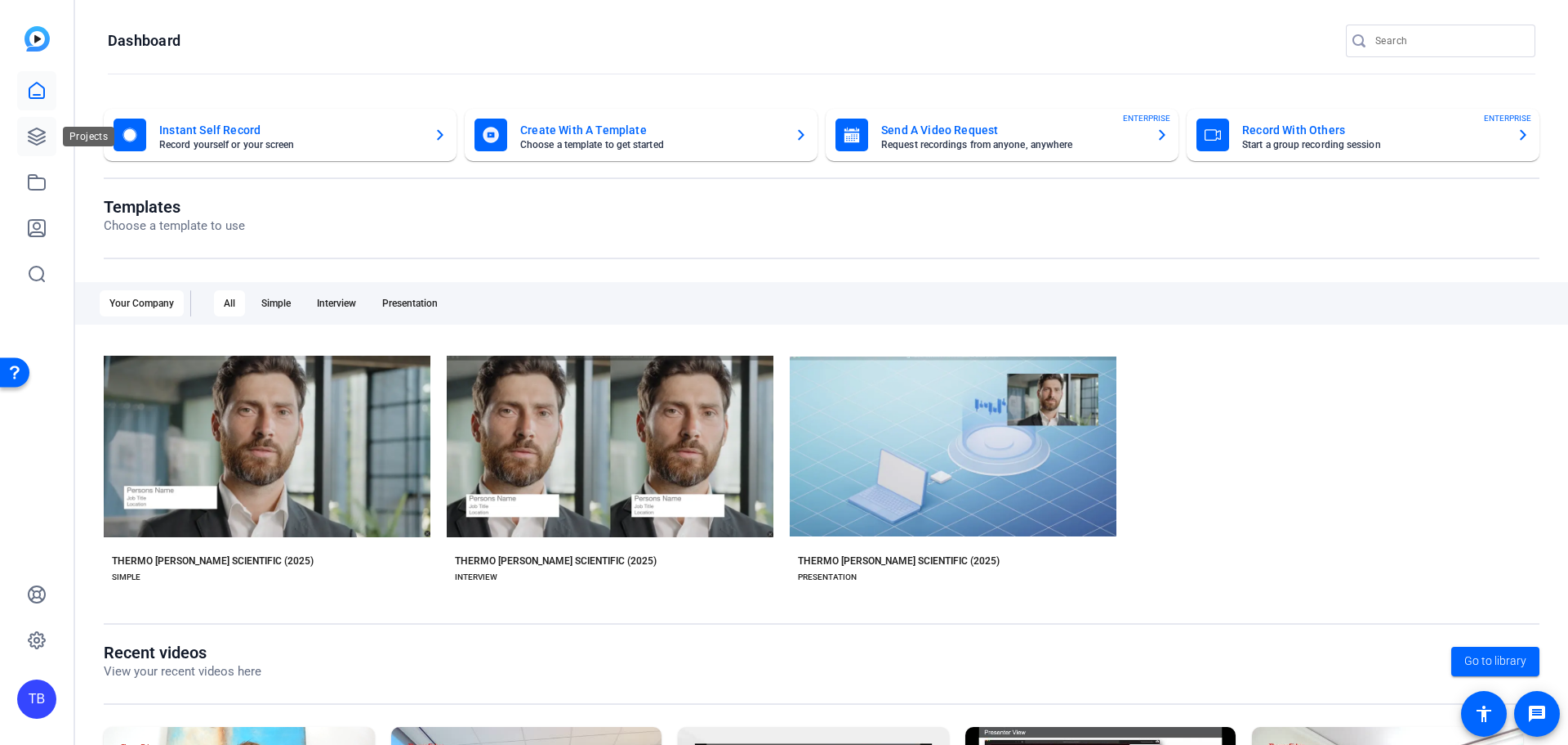
click at [38, 138] on icon at bounding box center [36, 136] width 19 height 20
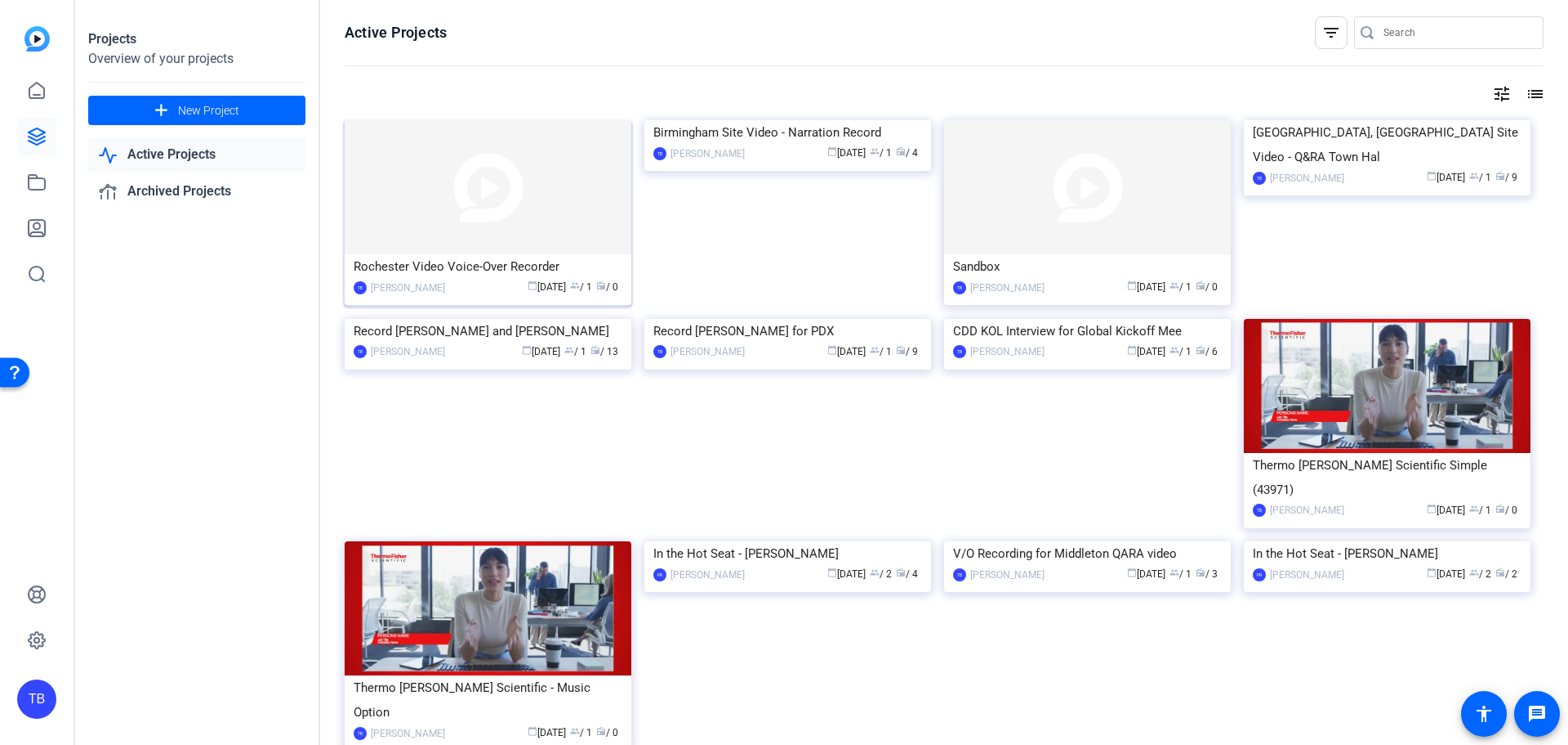
click at [496, 185] on img at bounding box center [487, 187] width 287 height 134
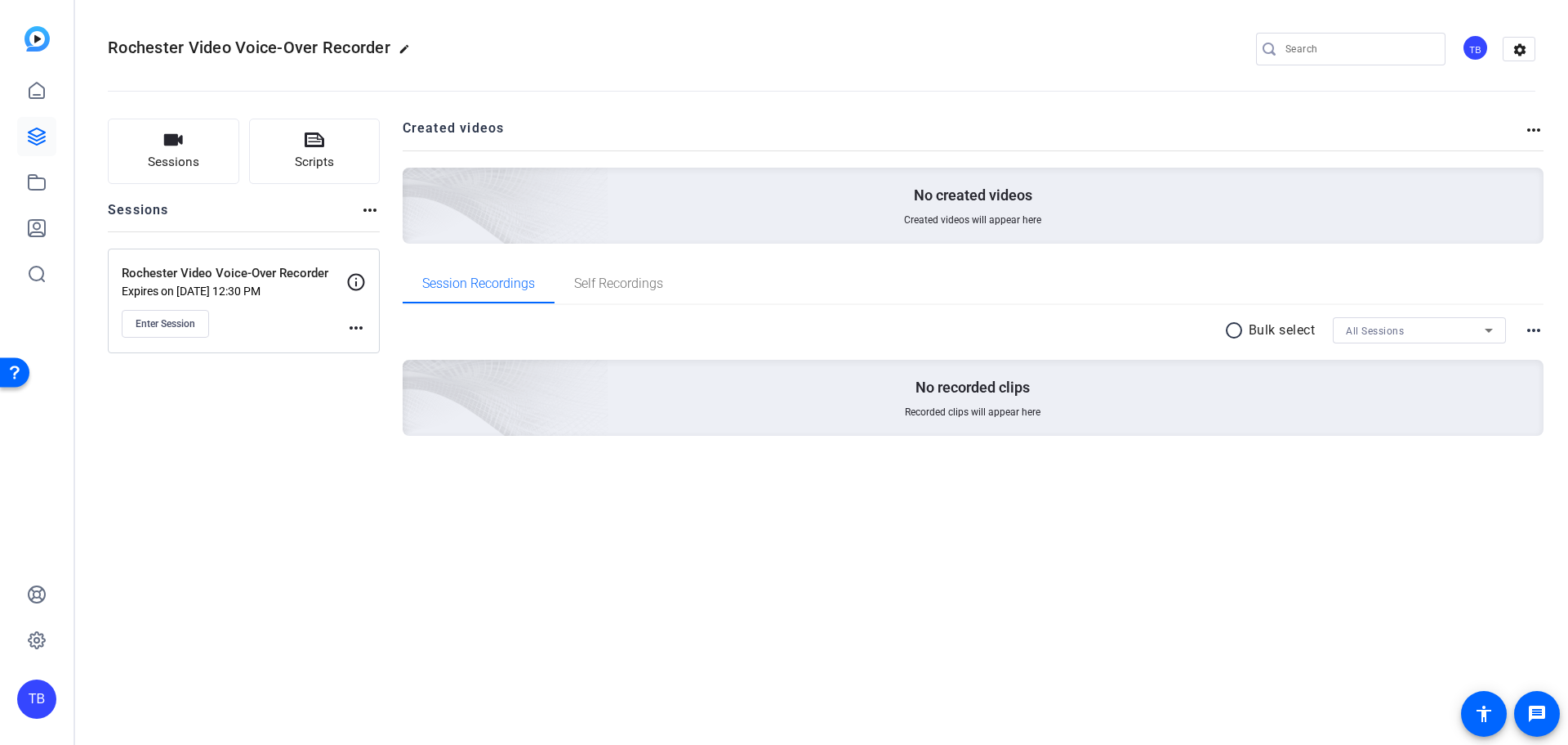
click at [357, 326] on mat-icon "more_horiz" at bounding box center [356, 327] width 19 height 20
click at [412, 352] on span "Edit Session" at bounding box center [396, 351] width 74 height 20
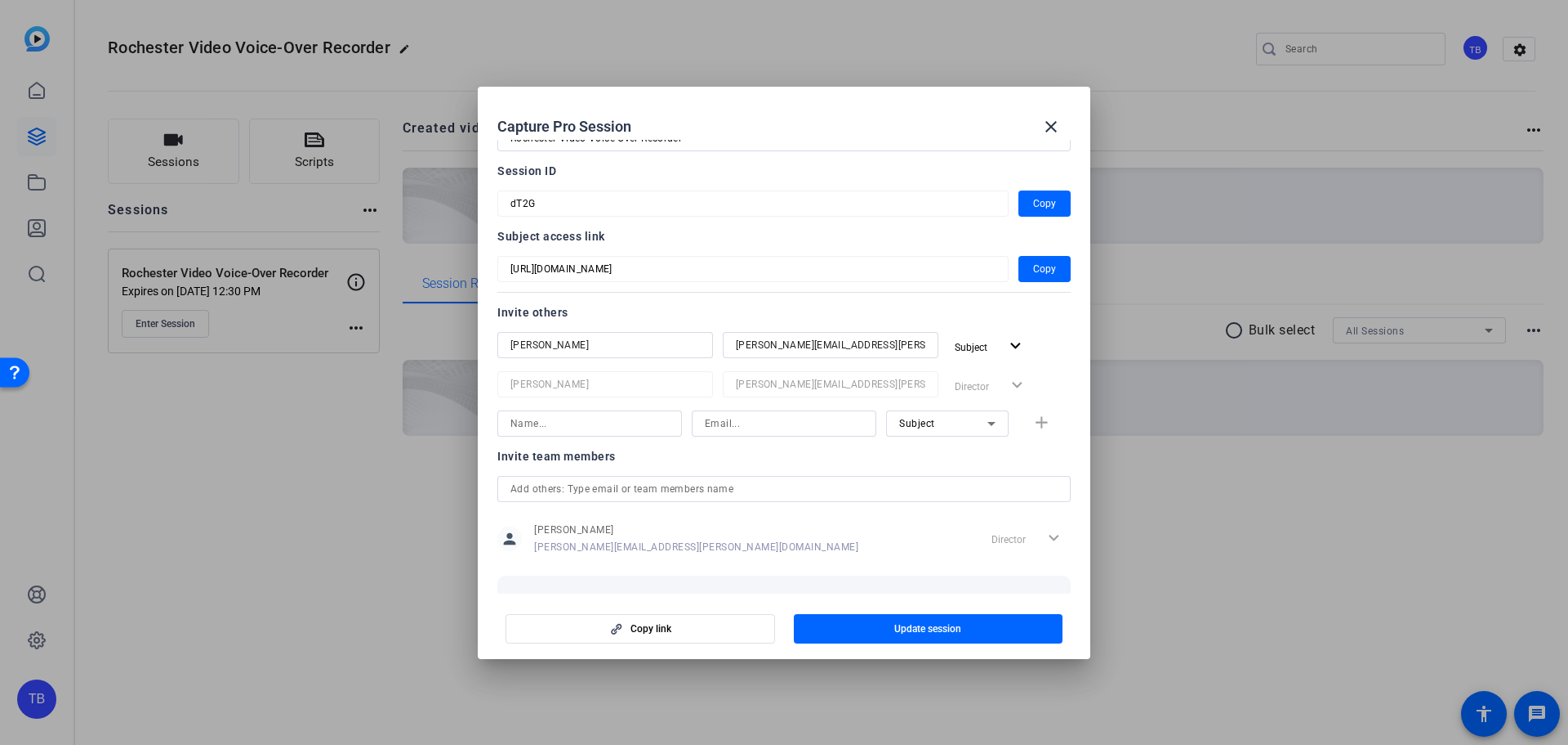
scroll to position [218, 0]
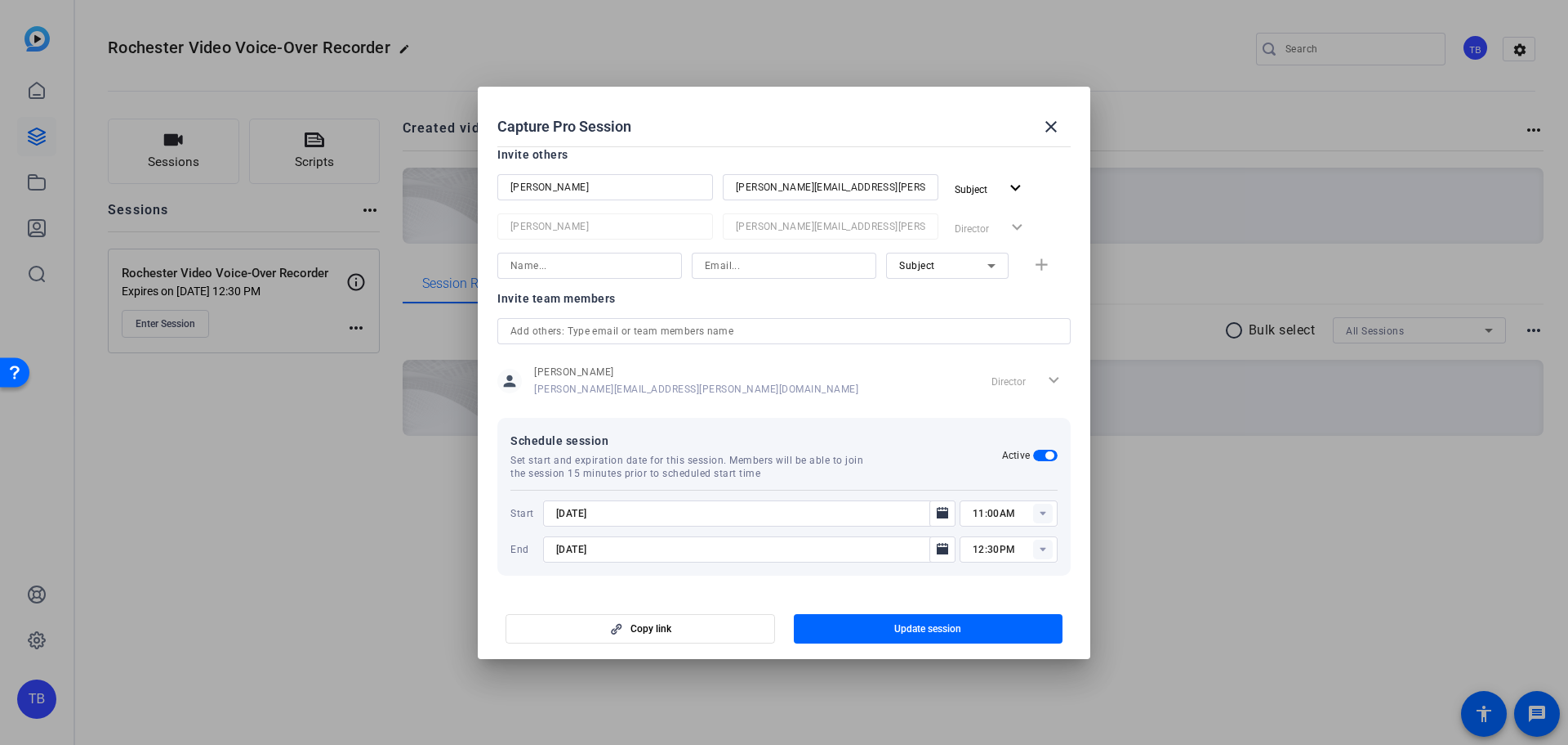
click at [1033, 510] on rect at bounding box center [1043, 513] width 19 height 20
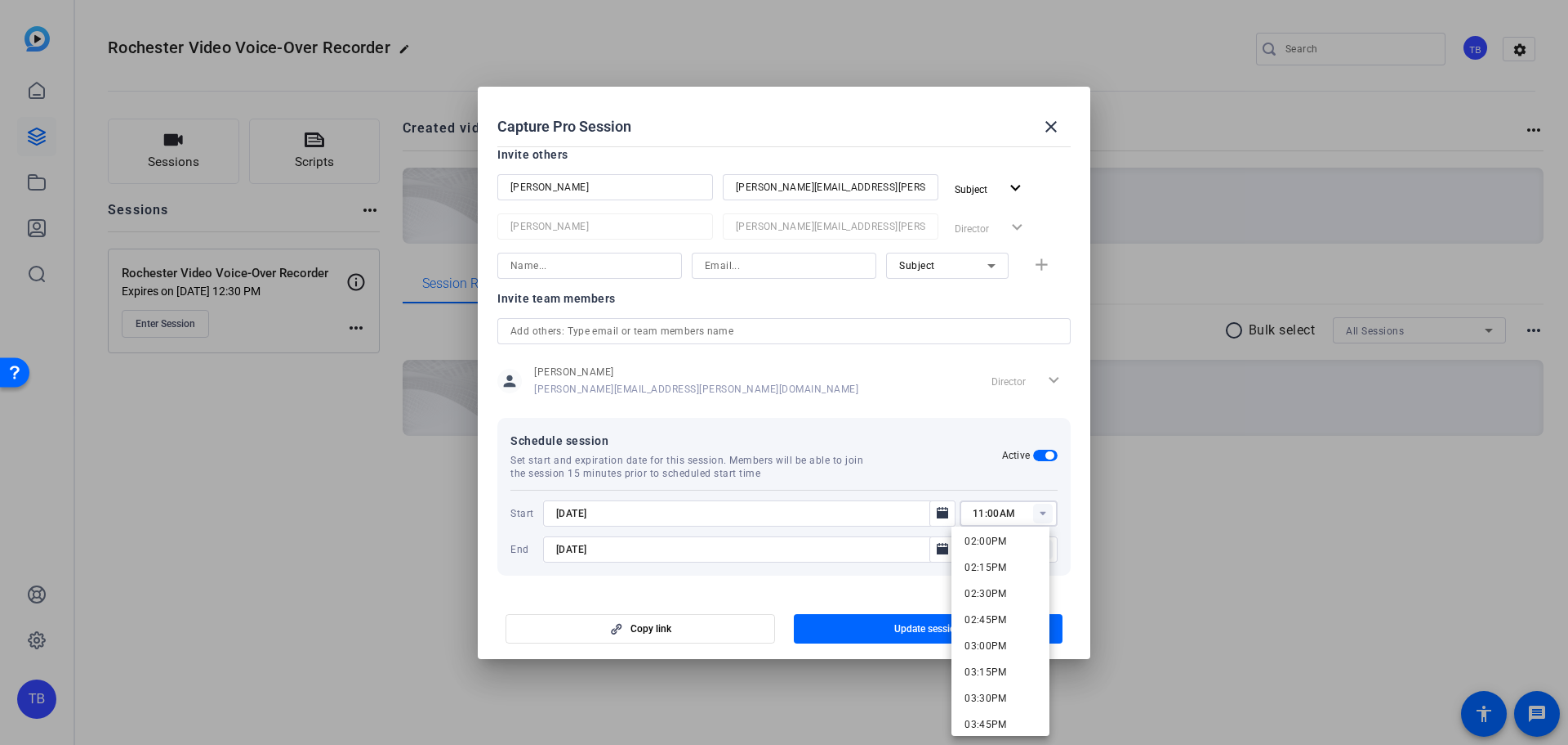
scroll to position [1471, 0]
click at [1011, 634] on mat-option "03:00PM" at bounding box center [1001, 644] width 98 height 26
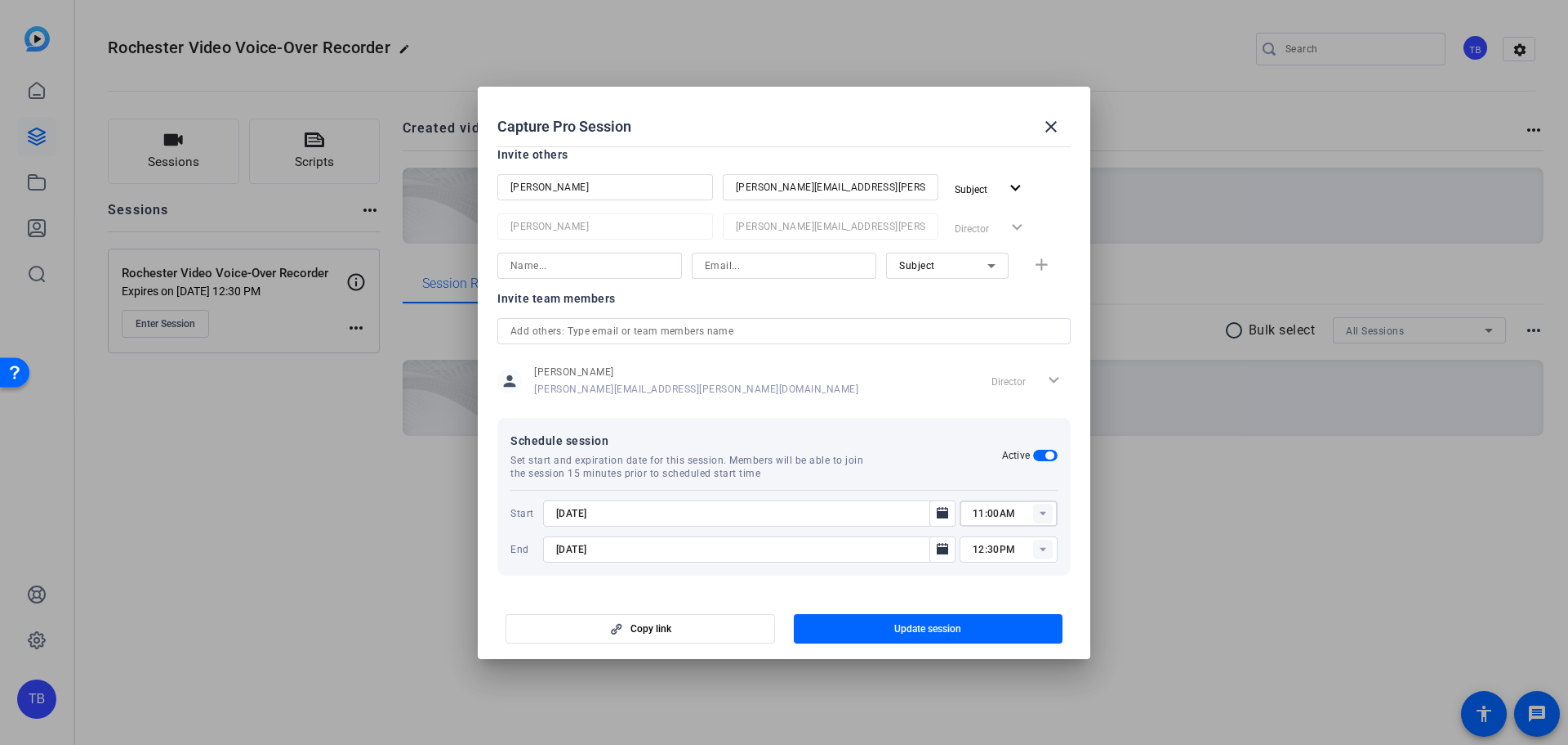
type input "03:00PM"
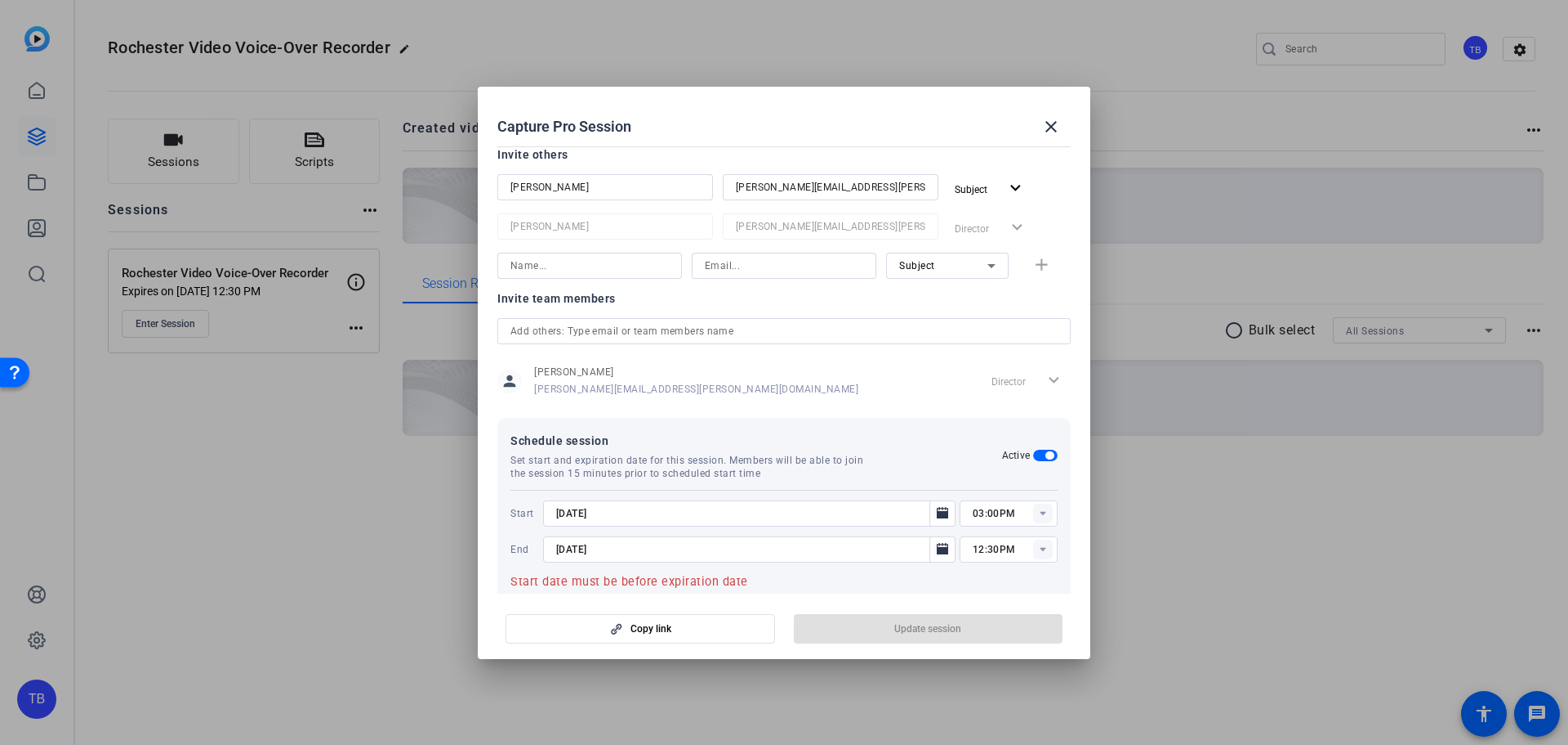
click at [1037, 547] on rect at bounding box center [1043, 549] width 19 height 20
click at [993, 385] on span "04:00PM" at bounding box center [986, 386] width 43 height 11
type input "04:00PM"
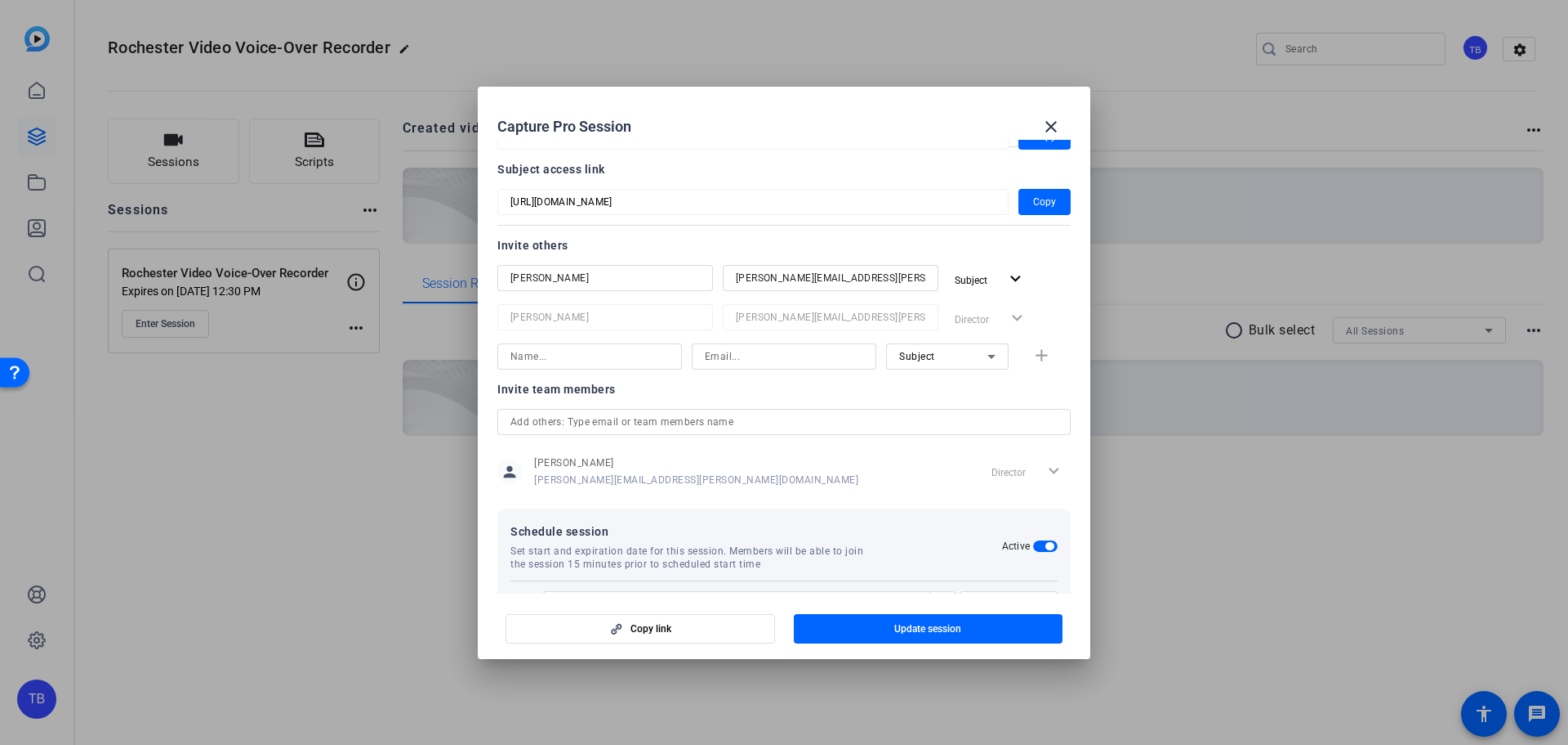
scroll to position [0, 0]
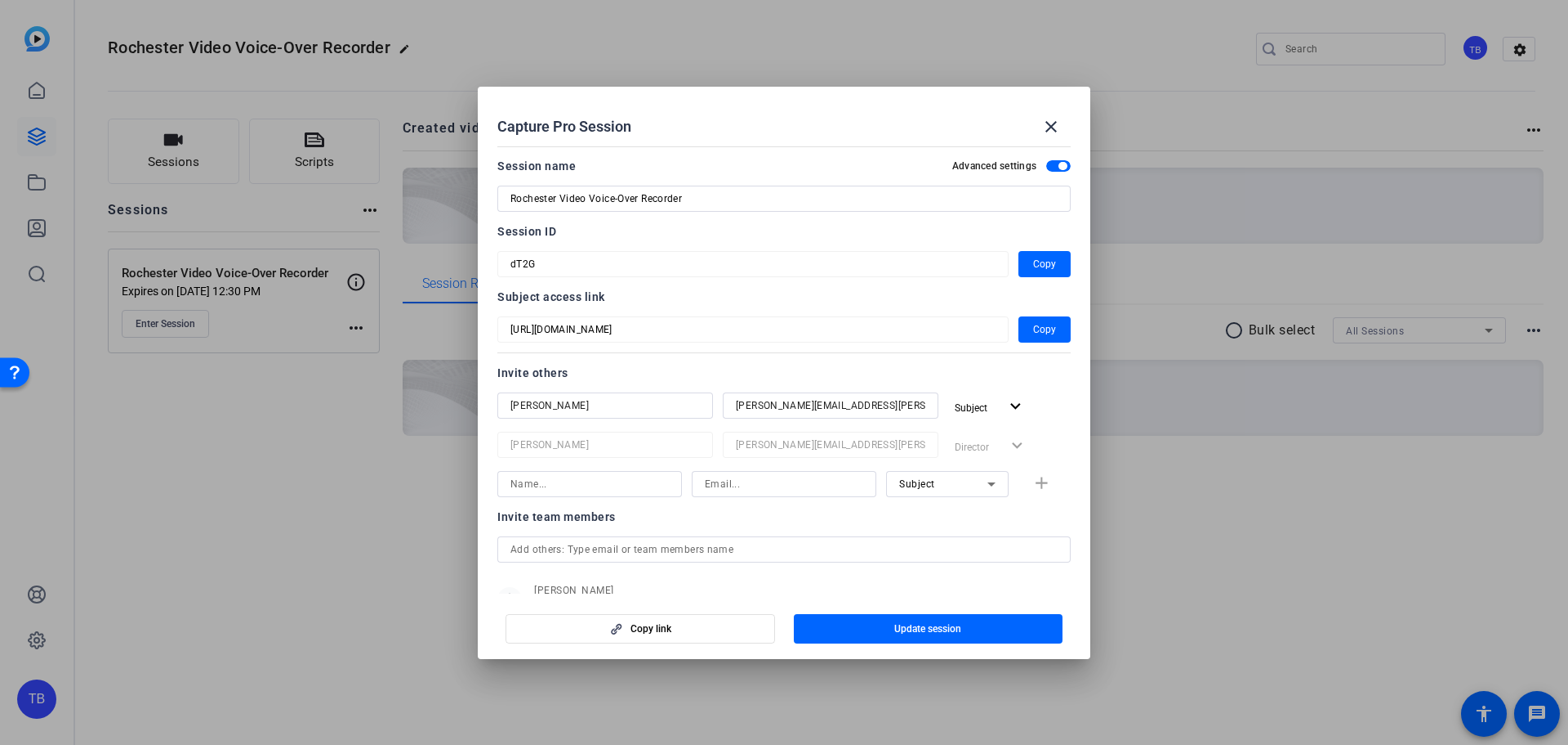
click at [582, 480] on input at bounding box center [590, 483] width 159 height 20
type input "[PERSON_NAME]"
click at [742, 483] on input at bounding box center [784, 483] width 159 height 20
paste input "[PERSON_NAME][EMAIL_ADDRESS][PERSON_NAME][DOMAIN_NAME]"
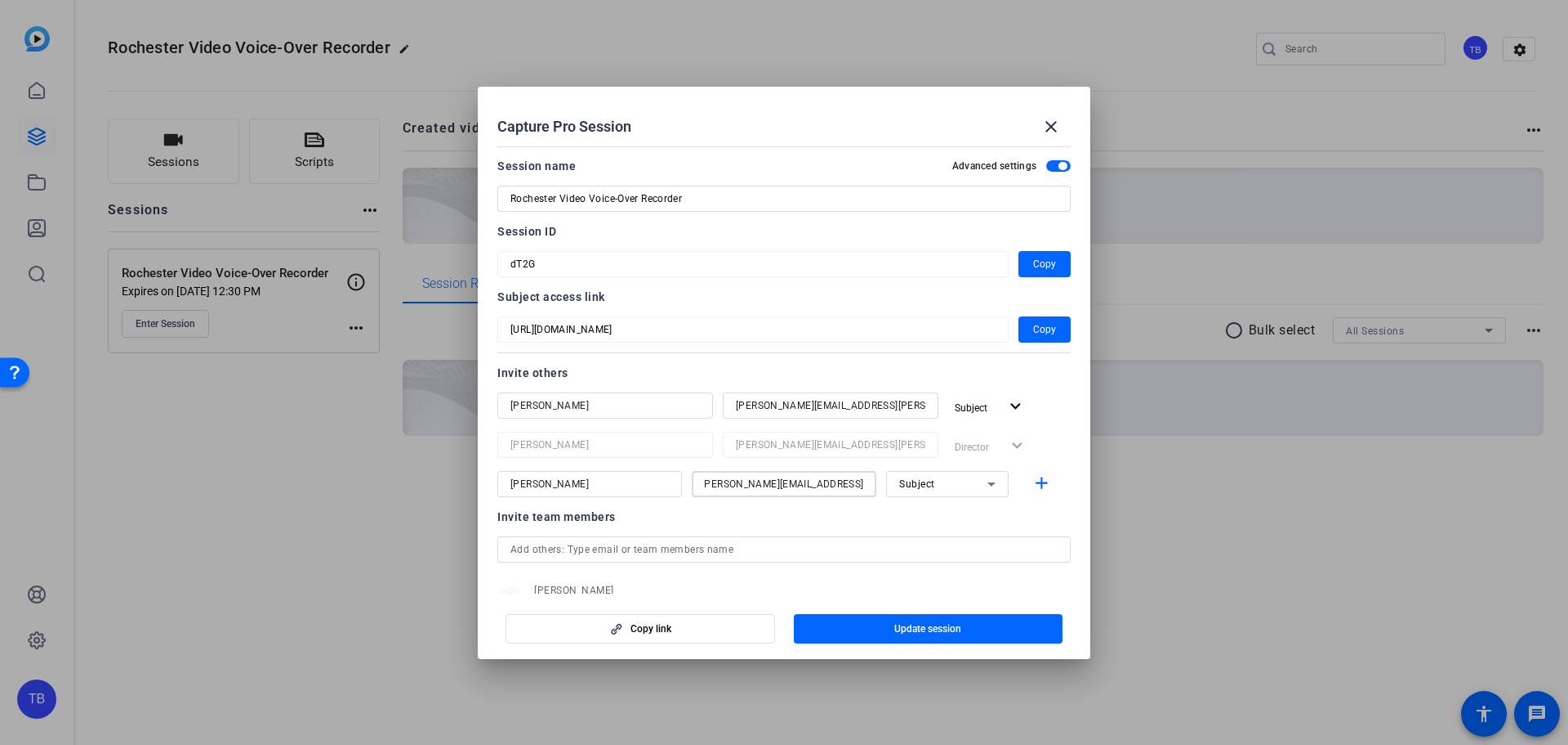
type input "[PERSON_NAME][EMAIL_ADDRESS][PERSON_NAME][DOMAIN_NAME]"
click at [986, 480] on icon at bounding box center [991, 483] width 19 height 20
click at [942, 546] on mat-option "Watcher" at bounding box center [940, 542] width 123 height 26
click at [1033, 327] on span "Copy" at bounding box center [1044, 329] width 23 height 20
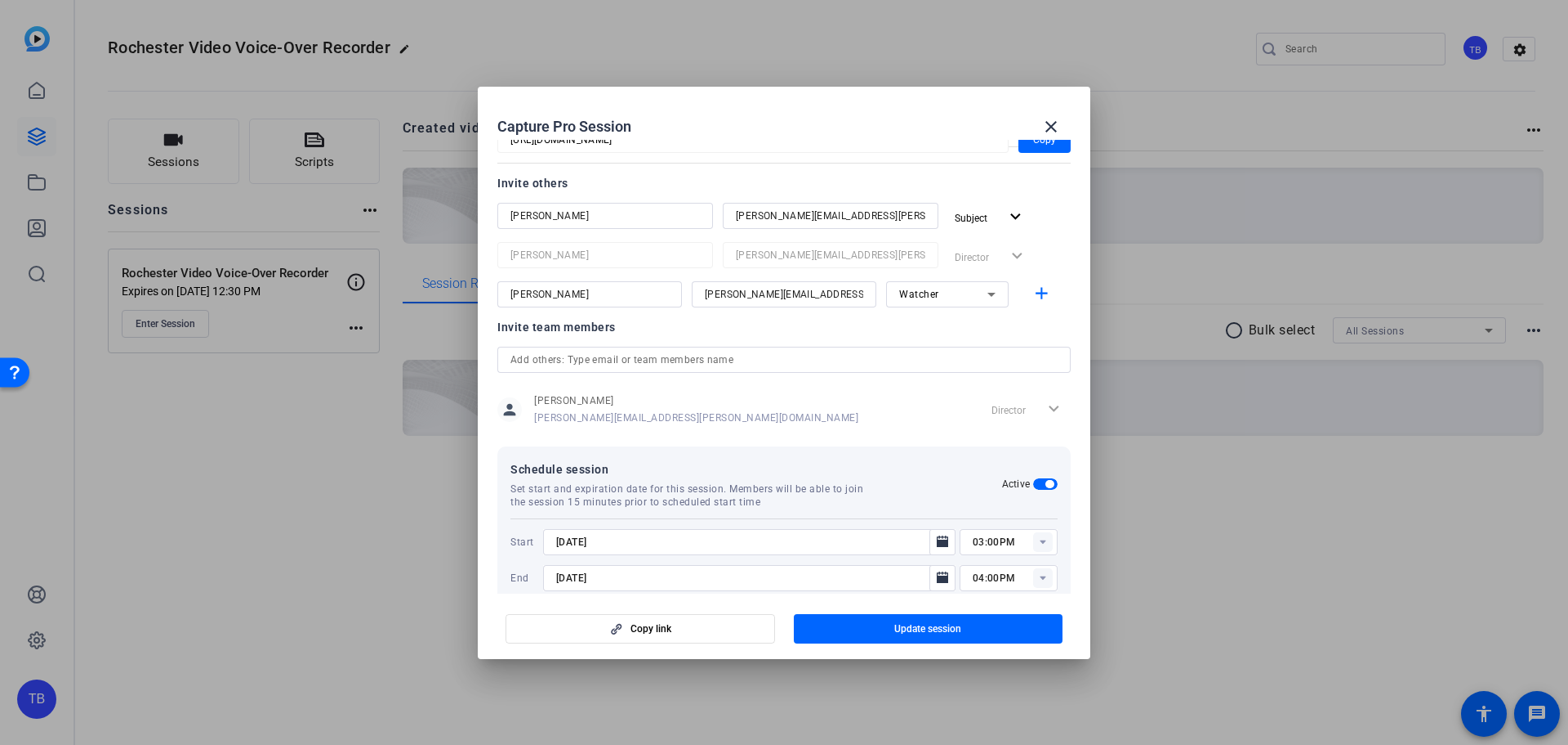
scroll to position [218, 0]
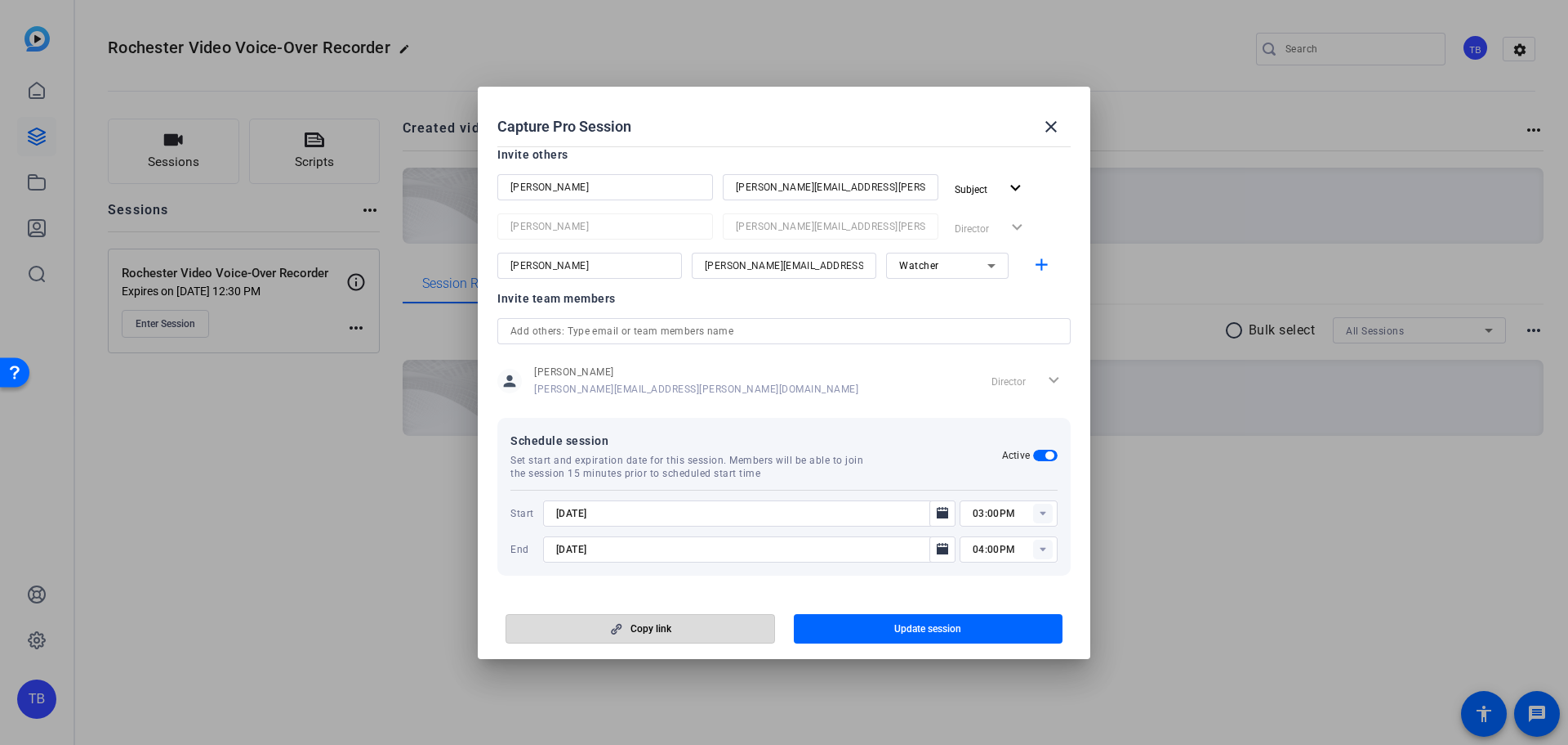
click at [673, 634] on span "button" at bounding box center [641, 629] width 268 height 39
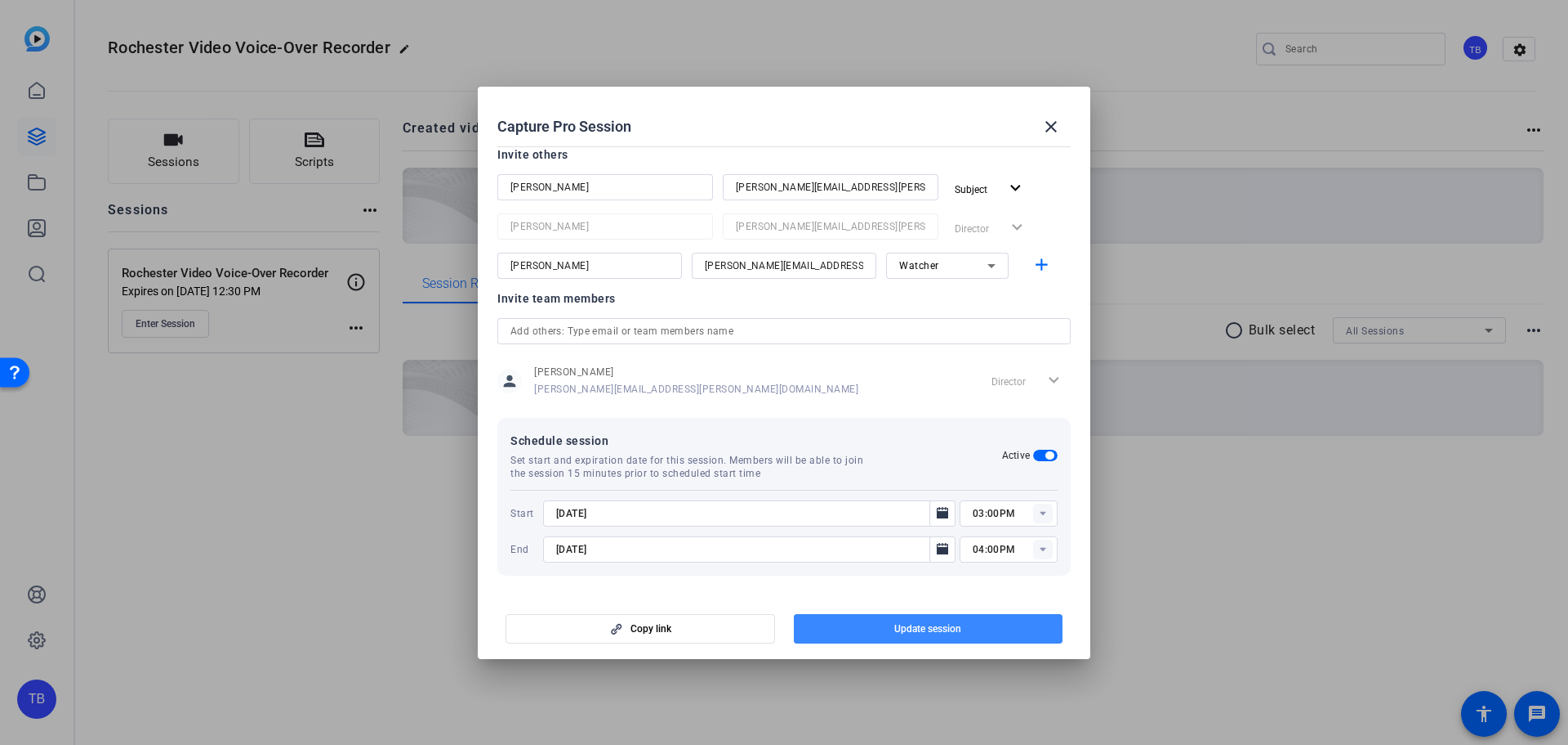
click at [935, 625] on span "Update session" at bounding box center [928, 629] width 67 height 13
